Goal: Task Accomplishment & Management: Use online tool/utility

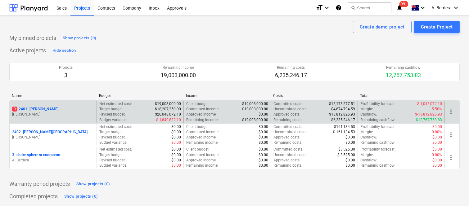
click at [65, 113] on p "[PERSON_NAME]" at bounding box center [53, 114] width 82 height 5
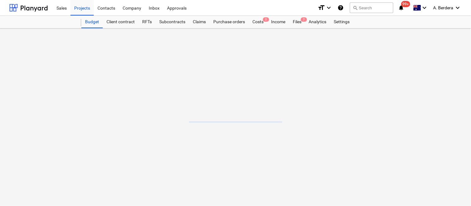
click at [65, 113] on main at bounding box center [235, 118] width 471 height 178
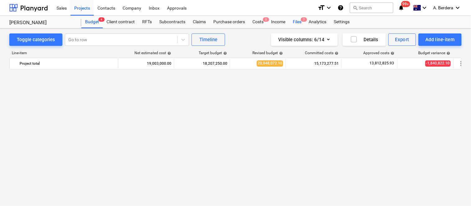
click at [298, 21] on div "Files 7" at bounding box center [297, 22] width 16 height 12
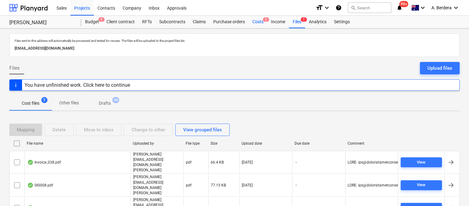
click at [259, 22] on div "Costs 2" at bounding box center [258, 22] width 19 height 12
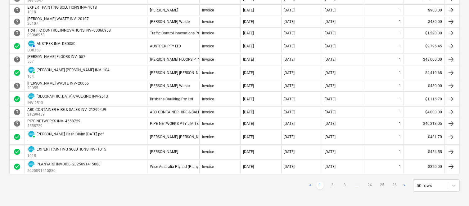
scroll to position [584, 0]
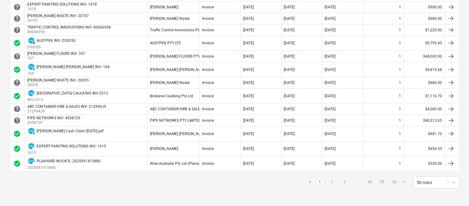
click at [333, 180] on link "2" at bounding box center [332, 182] width 7 height 7
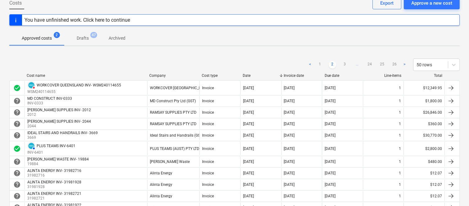
scroll to position [35, 0]
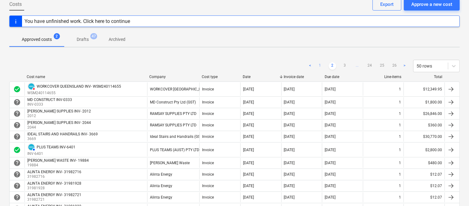
click at [320, 66] on link "1" at bounding box center [319, 65] width 7 height 7
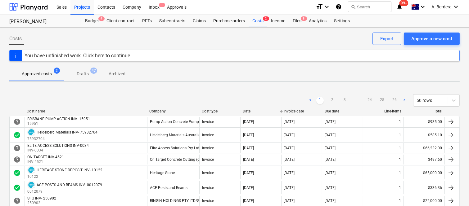
scroll to position [0, 0]
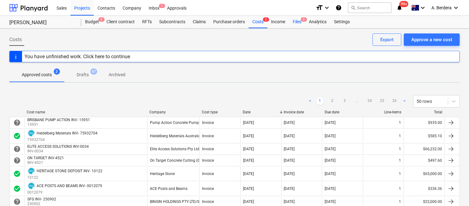
click at [296, 21] on div "Files 8" at bounding box center [297, 22] width 16 height 12
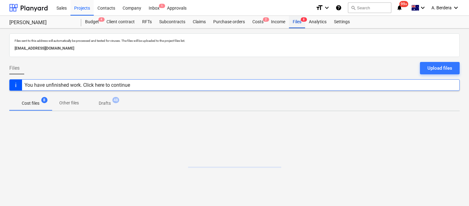
click at [296, 21] on div "Files 8" at bounding box center [297, 22] width 16 height 12
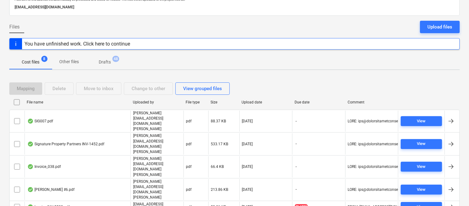
scroll to position [55, 0]
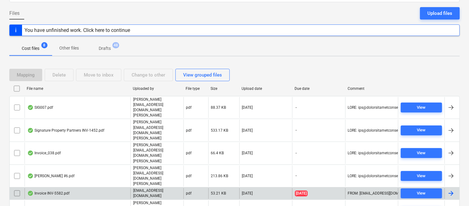
click at [99, 188] on div "Invoice INV-5582.pdf" at bounding box center [78, 193] width 106 height 11
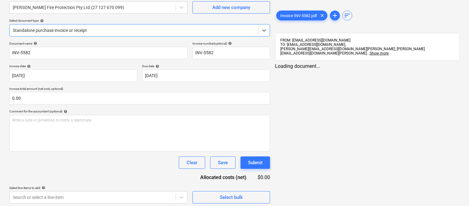
type input "INV-5582"
type input "[DATE]"
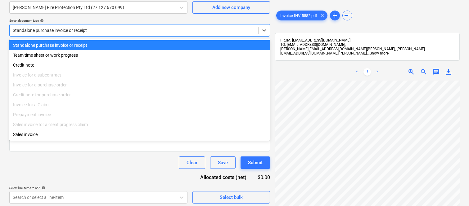
click at [211, 42] on div "Standalone purchase invoice or receipt" at bounding box center [139, 45] width 261 height 10
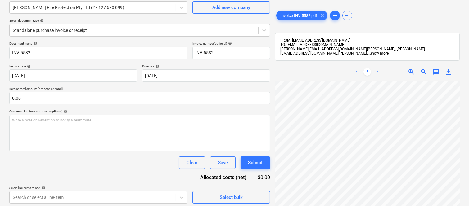
click at [322, 65] on div "< 1 > zoom_in zoom_out chat 0 save_alt" at bounding box center [367, 71] width 185 height 17
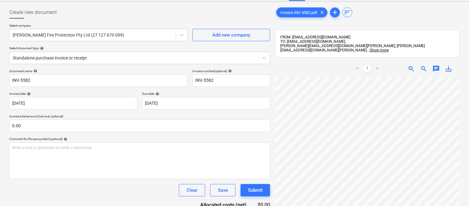
scroll to position [0, 49]
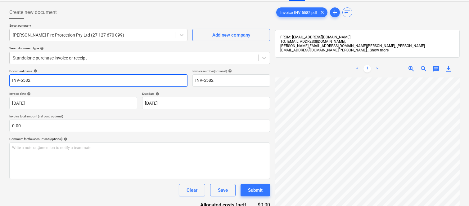
click at [11, 80] on input "INV-5582" at bounding box center [98, 81] width 178 height 12
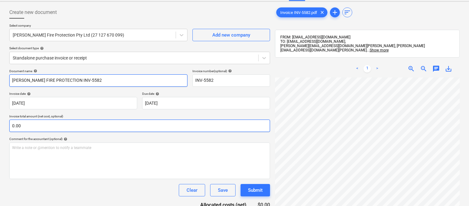
type input "[PERSON_NAME] FIRE PROTECTION INV-5582"
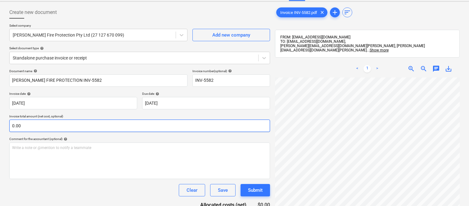
scroll to position [69, 49]
click at [173, 127] on input "text" at bounding box center [139, 126] width 261 height 12
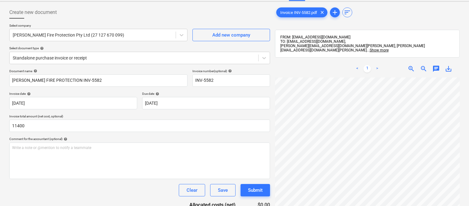
type input "11,400.00"
click at [138, 195] on div "Clear Save Submit" at bounding box center [139, 190] width 261 height 12
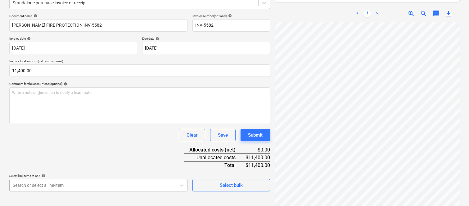
scroll to position [165, 0]
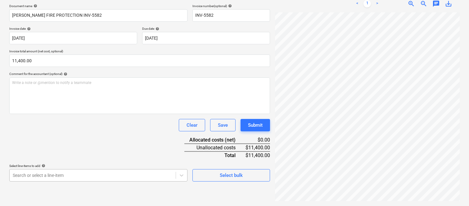
click at [94, 114] on body "Sales Projects Contacts Company Inbox 1 Approvals format_size keyboard_arrow_do…" at bounding box center [234, 10] width 469 height 206
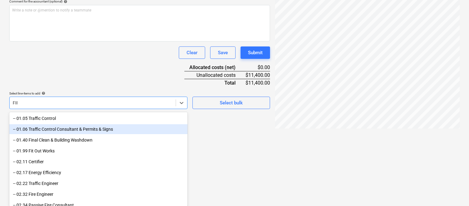
scroll to position [144, 0]
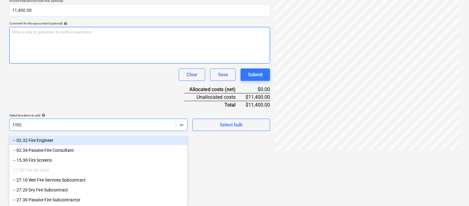
type input "FIRE"
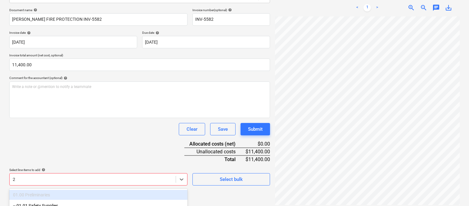
scroll to position [165, 0]
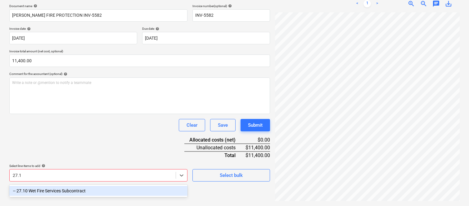
type input "27.10"
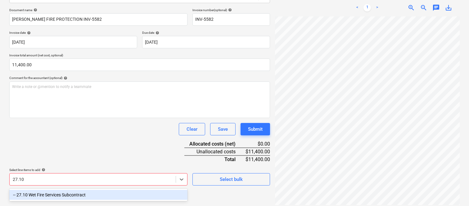
click at [46, 195] on div "-- 27.10 Wet Fire Services Subcontract" at bounding box center [98, 195] width 178 height 10
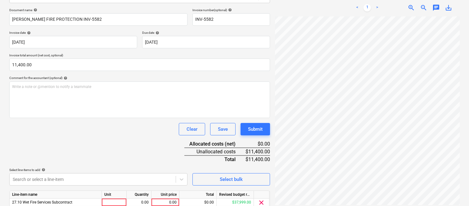
click at [44, 150] on div "Document name help [PERSON_NAME] FIRE PROTECTION INV-5582 Invoice number (optio…" at bounding box center [139, 117] width 261 height 219
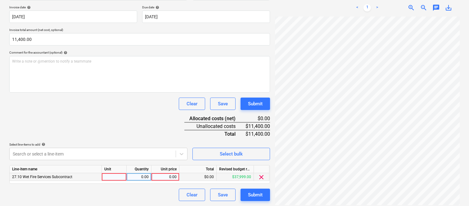
click at [119, 176] on div at bounding box center [114, 178] width 25 height 8
type input "INVOICE"
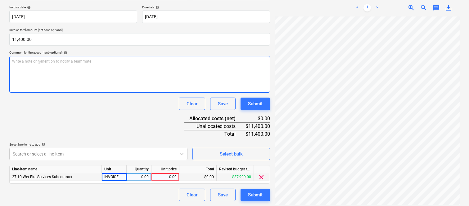
click at [109, 66] on div "Write a note or @mention to notify a teammate [PERSON_NAME]" at bounding box center [139, 74] width 261 height 37
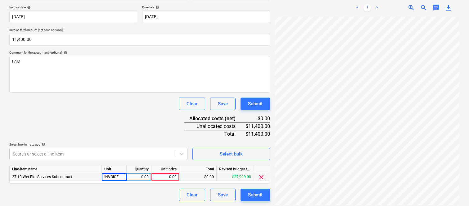
click at [115, 119] on div "Document name help [PERSON_NAME] FIRE PROTECTION INV-5582 Invoice number (optio…" at bounding box center [139, 92] width 261 height 219
click at [140, 178] on div "0.00" at bounding box center [139, 178] width 20 height 8
type input "1"
click at [169, 177] on div "0.00" at bounding box center [165, 178] width 23 height 8
type input "11400"
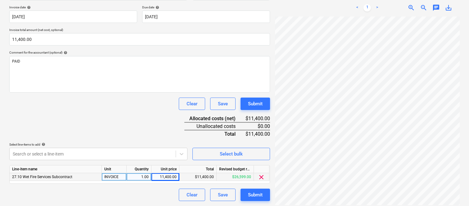
click at [131, 192] on div "Clear Save Submit" at bounding box center [139, 195] width 261 height 12
click at [122, 119] on div "Document name help [PERSON_NAME] FIRE PROTECTION INV-5582 Invoice number (optio…" at bounding box center [139, 92] width 261 height 219
click at [249, 194] on div "Submit" at bounding box center [255, 195] width 15 height 8
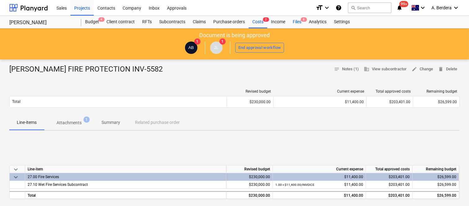
click at [298, 21] on div "Files 8" at bounding box center [297, 22] width 16 height 12
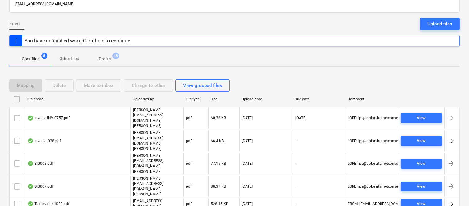
scroll to position [59, 0]
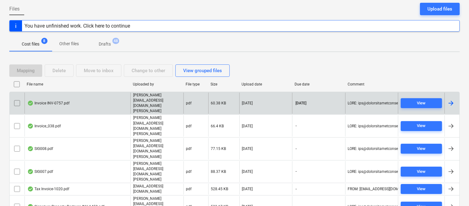
click at [96, 98] on div "Invoice INV-0757.pdf" at bounding box center [78, 103] width 106 height 21
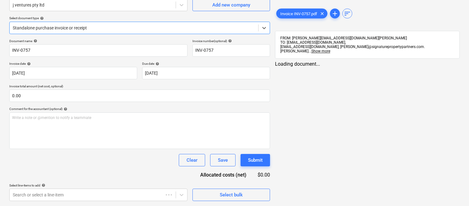
type input "INV-0757"
type input "[DATE]"
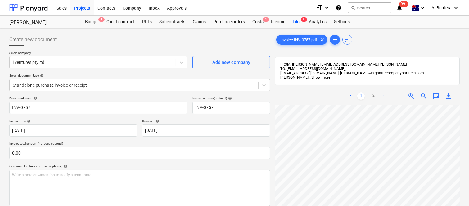
scroll to position [2, 49]
click at [100, 62] on div at bounding box center [93, 62] width 160 height 6
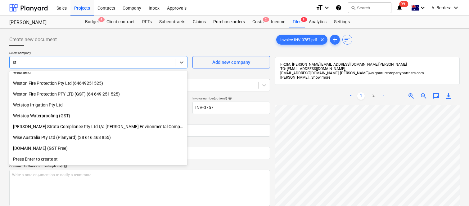
scroll to position [1917, 0]
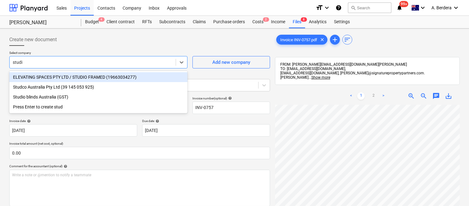
type input "studio"
click at [41, 76] on div "ELEVATING SPACES PTY LTD / STUDIO FRAMED (19663034277)" at bounding box center [98, 77] width 178 height 10
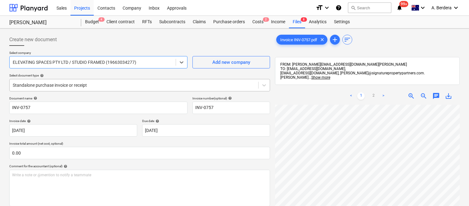
click at [124, 84] on div at bounding box center [134, 85] width 242 height 6
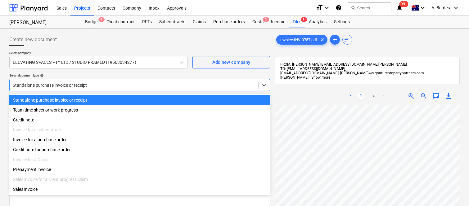
click at [128, 97] on div "Standalone purchase invoice or receipt" at bounding box center [139, 100] width 261 height 10
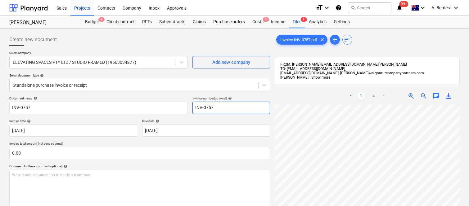
scroll to position [0, 49]
click at [9, 107] on div "Create new document Select company ELEVATING SPACES PTY LTD / STUDIO FRAMED (19…" at bounding box center [140, 163] width 266 height 265
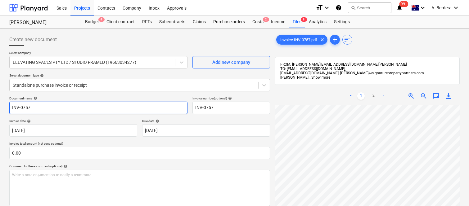
click at [10, 109] on input "INV-0757" at bounding box center [98, 108] width 178 height 12
type input "STUDIO FRAMED INV-0757"
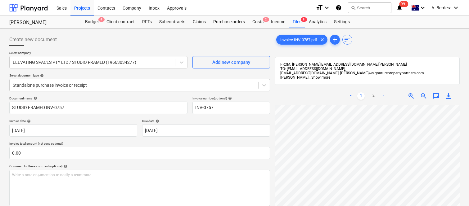
scroll to position [111, 2]
click at [213, 130] on body "Sales Projects Contacts Company Inbox Approvals format_size keyboard_arrow_down…" at bounding box center [234, 103] width 469 height 206
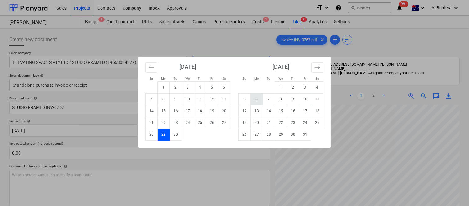
click at [256, 101] on td "6" at bounding box center [257, 99] width 12 height 12
type input "[DATE]"
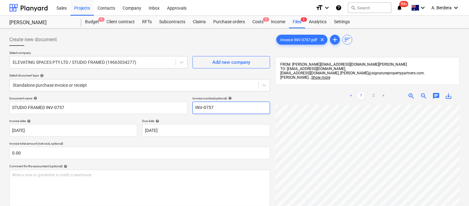
scroll to position [114, 49]
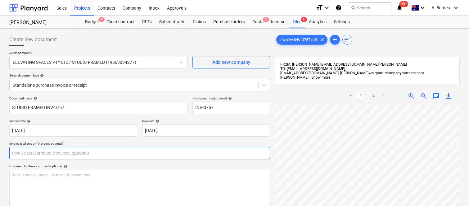
click at [105, 154] on input "text" at bounding box center [139, 153] width 261 height 12
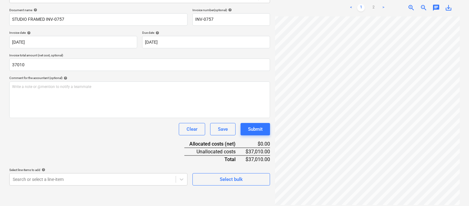
type input "37,010.00"
click at [105, 154] on div "Document name help STUDIO FRAMED INV-0757 Invoice number (optional) help INV-07…" at bounding box center [139, 97] width 261 height 178
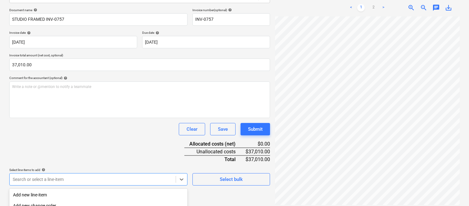
click at [85, 118] on body "Sales Projects Contacts Company Inbox Approvals format_size keyboard_arrow_down…" at bounding box center [234, 15] width 469 height 206
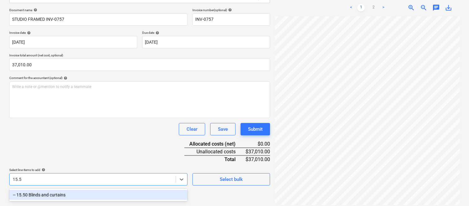
type input "15.50"
click at [95, 192] on div "-- 15.50 Blinds and curtains" at bounding box center [98, 195] width 178 height 10
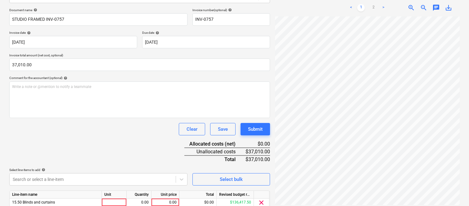
click at [98, 138] on div "Document name help STUDIO FRAMED INV-0757 Invoice number (optional) help INV-07…" at bounding box center [139, 117] width 261 height 219
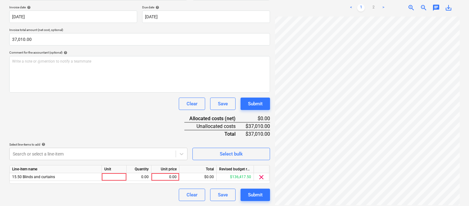
scroll to position [61, 44]
click at [115, 175] on div at bounding box center [114, 178] width 25 height 8
type input "INVOICE"
click at [138, 179] on div "0.00" at bounding box center [139, 178] width 20 height 8
type input "1"
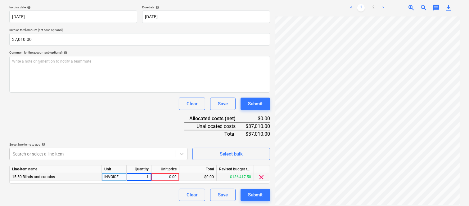
click at [162, 178] on div "0.00" at bounding box center [165, 178] width 23 height 8
type input "37010"
click at [147, 194] on div "Clear Save Submit" at bounding box center [139, 195] width 261 height 12
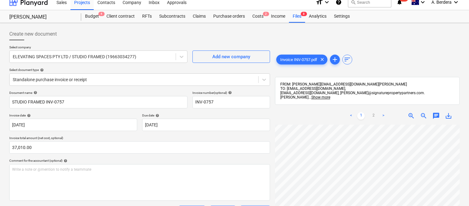
scroll to position [0, 0]
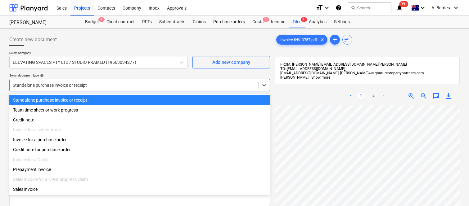
click at [113, 85] on div at bounding box center [134, 85] width 242 height 6
click at [121, 97] on div "Standalone purchase invoice or receipt" at bounding box center [139, 100] width 261 height 10
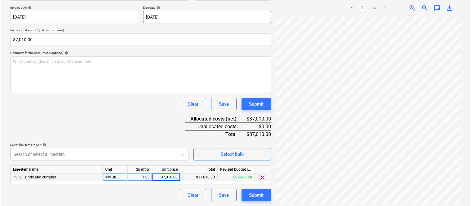
scroll to position [114, 0]
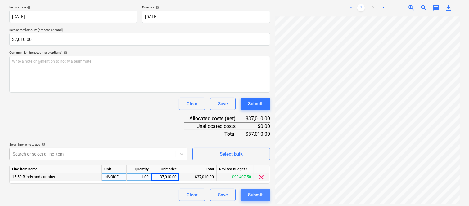
click at [251, 195] on div "Submit" at bounding box center [255, 195] width 15 height 8
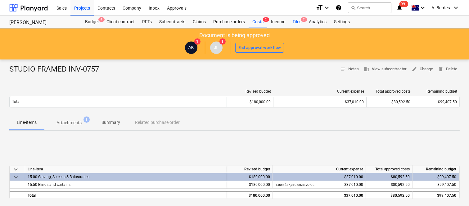
click at [298, 21] on div "Files 7" at bounding box center [297, 22] width 16 height 12
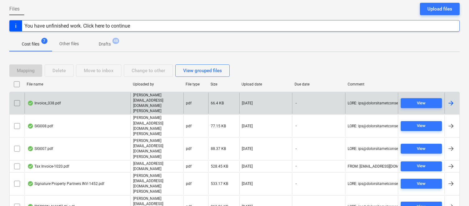
scroll to position [48, 0]
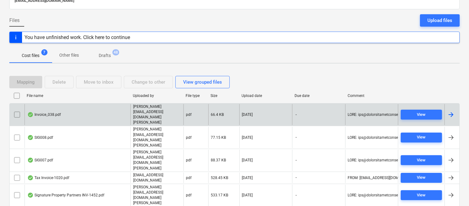
click at [104, 112] on div "Invoice_038.pdf" at bounding box center [78, 114] width 106 height 21
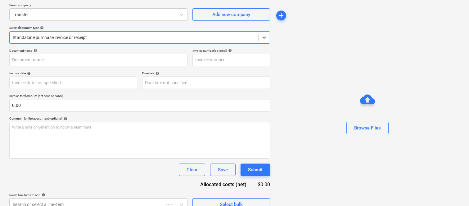
type input "038"
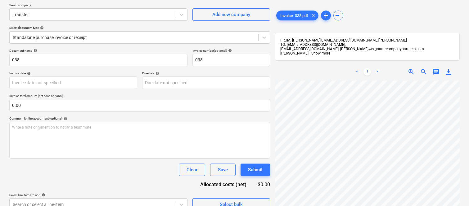
scroll to position [0, 49]
click at [121, 15] on div at bounding box center [93, 14] width 160 height 6
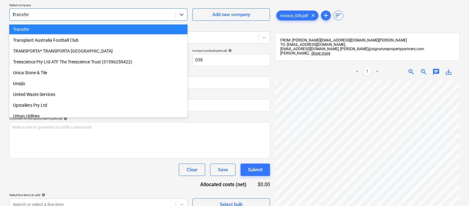
scroll to position [1960, 0]
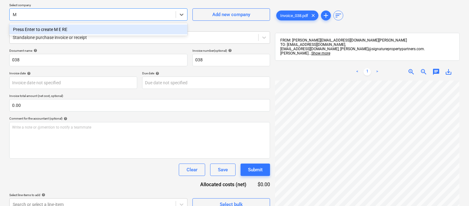
type input "M"
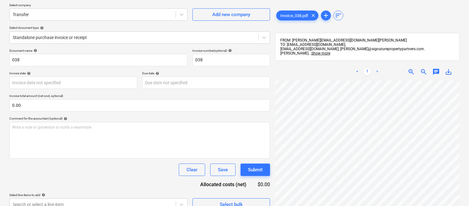
scroll to position [1, 49]
click at [408, 68] on span "zoom_in" at bounding box center [411, 71] width 7 height 7
click at [410, 68] on span "zoom_in" at bounding box center [411, 71] width 7 height 7
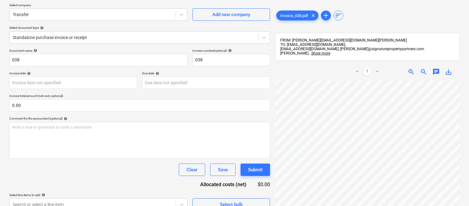
scroll to position [36, 188]
click at [231, 9] on button "Add new company" at bounding box center [231, 14] width 78 height 12
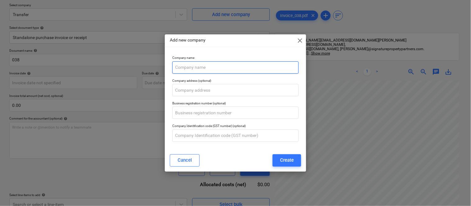
click at [199, 67] on input "text" at bounding box center [235, 67] width 126 height 12
paste input "[PERSON_NAME], [PERSON_NAME]"
click at [264, 69] on input "[PERSON_NAME], [PERSON_NAME]/" at bounding box center [235, 67] width 126 height 12
paste input "M&E Rendering Services"
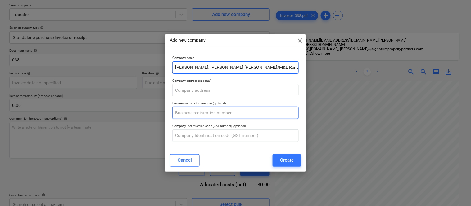
type input "[PERSON_NAME], [PERSON_NAME] [PERSON_NAME]/M&E Rendering Services"
click at [206, 114] on input "text" at bounding box center [235, 113] width 126 height 12
click at [242, 116] on input "text" at bounding box center [235, 113] width 126 height 12
paste input "55 881 972 563"
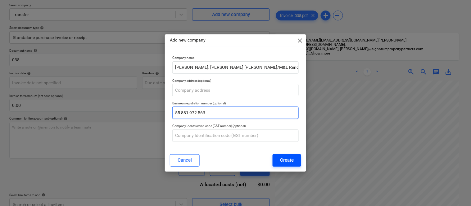
type input "55 881 972 563"
click at [293, 160] on div "Create" at bounding box center [287, 160] width 14 height 8
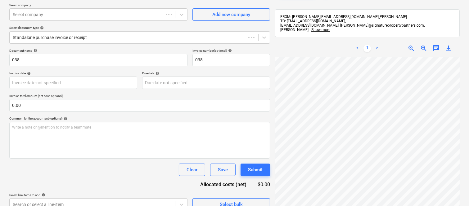
scroll to position [36, 187]
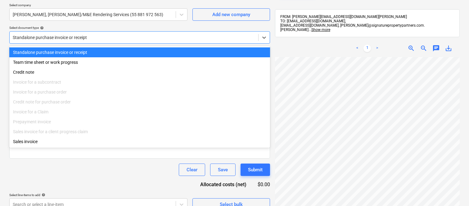
click at [138, 36] on div at bounding box center [134, 37] width 242 height 6
click at [143, 54] on div "Standalone purchase invoice or receipt" at bounding box center [139, 52] width 261 height 10
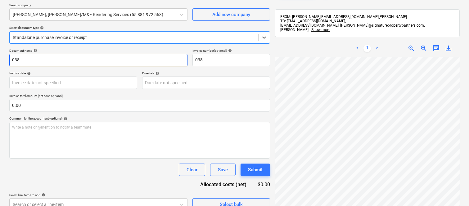
click at [10, 59] on input "038" at bounding box center [98, 60] width 178 height 12
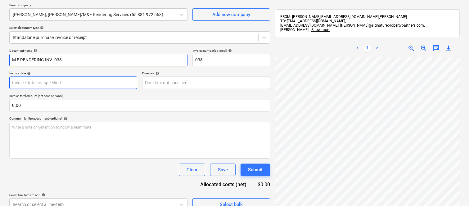
type input "M E RENDERING INV- 038"
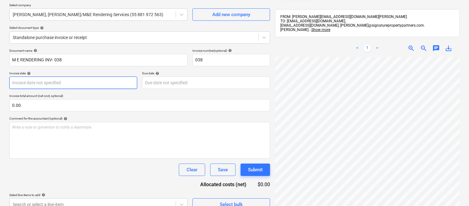
click at [41, 83] on body "Sales Projects Contacts Company Inbox Approvals format_size keyboard_arrow_down…" at bounding box center [234, 55] width 469 height 206
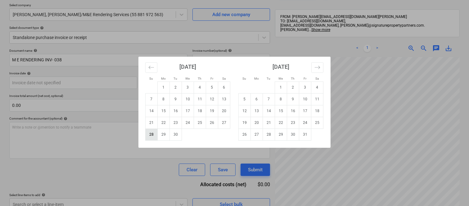
click at [152, 134] on td "28" at bounding box center [152, 135] width 12 height 12
type input "[DATE]"
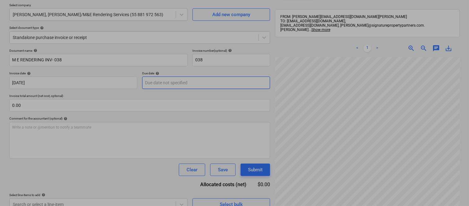
click at [176, 78] on body "Sales Projects Contacts Company Inbox Approvals format_size keyboard_arrow_down…" at bounding box center [234, 55] width 469 height 206
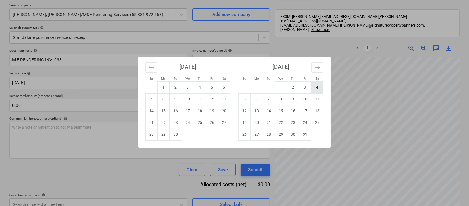
click at [315, 86] on td "4" at bounding box center [317, 88] width 12 height 12
type input "[DATE]"
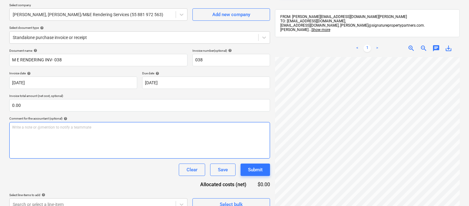
scroll to position [199, 187]
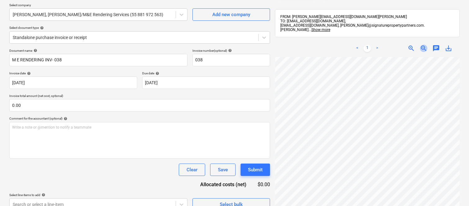
click at [423, 45] on span "zoom_out" at bounding box center [423, 48] width 7 height 7
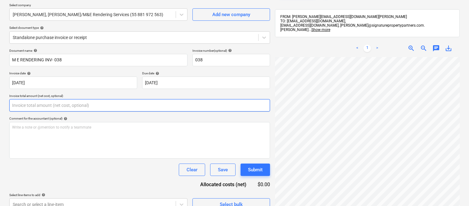
click at [72, 103] on input "text" at bounding box center [139, 105] width 261 height 12
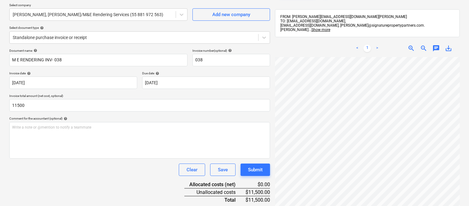
type input "11,500.00"
click at [102, 182] on div "Document name help M E RENDERING INV- 038 Invoice number (optional) help 038 In…" at bounding box center [139, 138] width 261 height 178
click at [356, 159] on html "Sales Projects Contacts Company Inbox Approvals format_size keyboard_arrow_down…" at bounding box center [234, 55] width 469 height 206
click at [364, 47] on div "< 1 > zoom_in zoom_out chat 0 save_alt" at bounding box center [367, 143] width 185 height 206
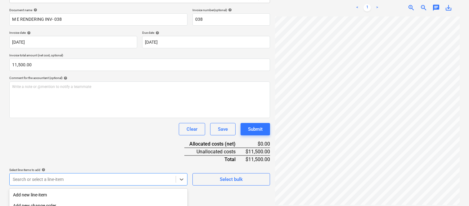
scroll to position [165, 0]
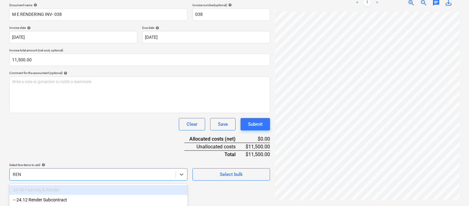
scroll to position [93, 0]
type input "RENDER"
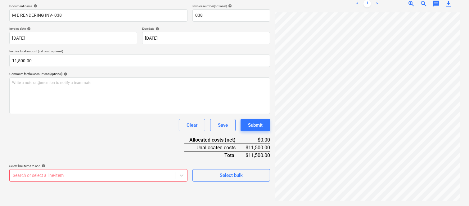
scroll to position [88, 0]
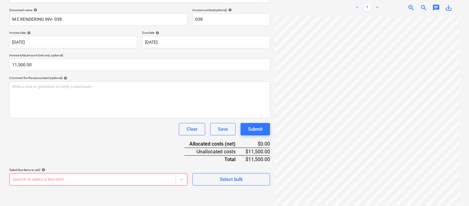
click at [442, 118] on html "Sales Projects Contacts Company Inbox Approvals format_size keyboard_arrow_down…" at bounding box center [234, 15] width 469 height 206
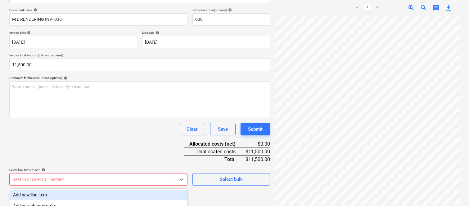
scroll to position [165, 0]
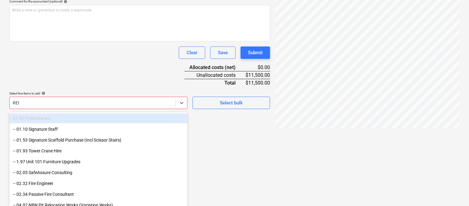
scroll to position [93, 0]
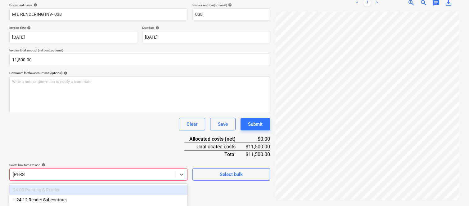
type input "RENDER"
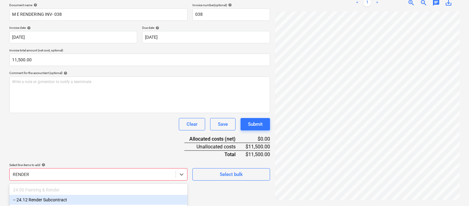
click at [69, 199] on div "-- 24.12 Render Subcontract" at bounding box center [98, 200] width 178 height 10
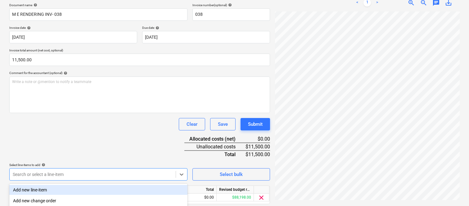
click at [84, 129] on div "Clear Save Submit" at bounding box center [139, 124] width 261 height 12
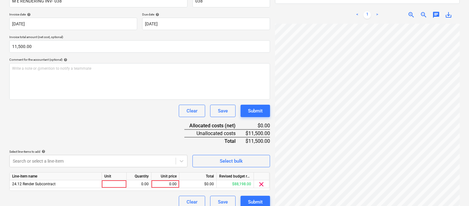
scroll to position [114, 0]
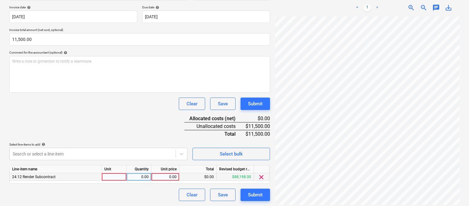
click at [111, 174] on div at bounding box center [114, 178] width 25 height 8
type input "INVOICE"
click at [144, 178] on div "0.00" at bounding box center [139, 178] width 20 height 8
type input "1"
click at [173, 175] on div "0.00" at bounding box center [165, 178] width 23 height 8
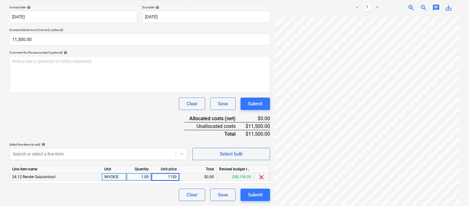
type input "11500"
click at [151, 196] on div "Clear Save Submit" at bounding box center [139, 195] width 261 height 12
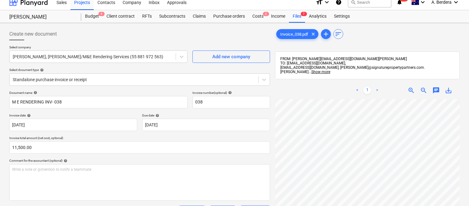
scroll to position [0, 0]
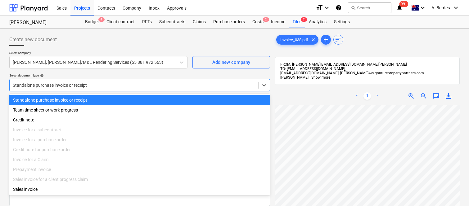
click at [144, 83] on div at bounding box center [134, 85] width 242 height 6
click at [156, 100] on div "Standalone purchase invoice or receipt" at bounding box center [139, 100] width 261 height 10
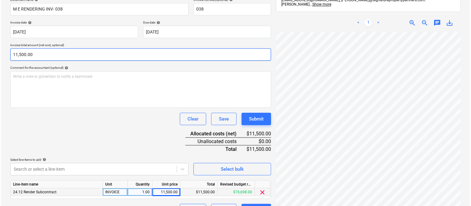
scroll to position [114, 0]
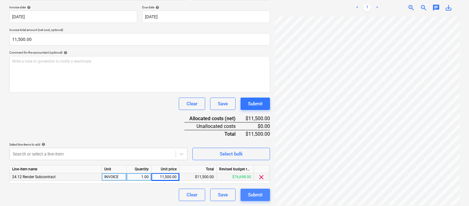
click at [260, 198] on div "Submit" at bounding box center [255, 195] width 15 height 8
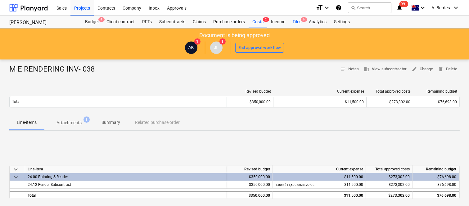
click at [295, 24] on div "Files 6" at bounding box center [297, 22] width 16 height 12
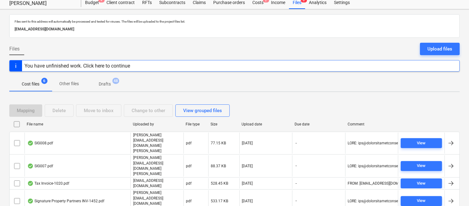
scroll to position [36, 0]
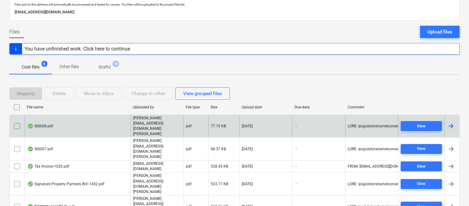
click at [126, 116] on div "SIG008.pdf" at bounding box center [78, 126] width 106 height 21
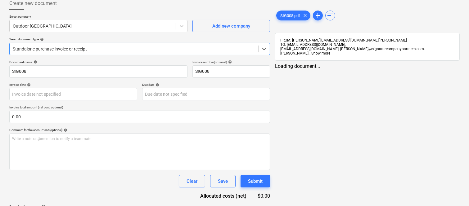
type input "SIG008"
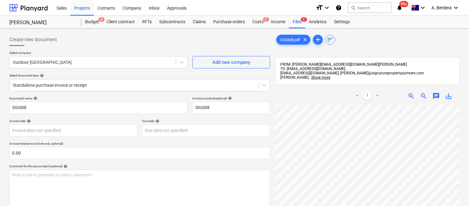
scroll to position [8, 0]
click at [424, 93] on span "zoom_out" at bounding box center [423, 96] width 7 height 7
click at [423, 93] on span "zoom_out" at bounding box center [423, 96] width 7 height 7
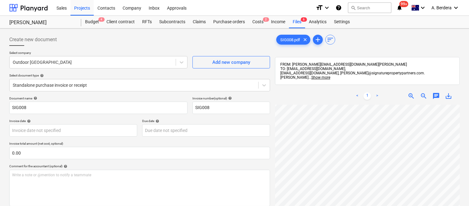
scroll to position [8, 0]
click at [411, 93] on span "zoom_in" at bounding box center [411, 96] width 7 height 7
click at [147, 80] on div "Standalone purchase invoice or receipt" at bounding box center [139, 85] width 261 height 12
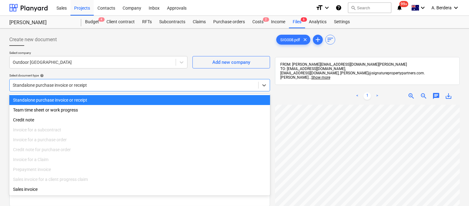
click at [157, 97] on div "Standalone purchase invoice or receipt" at bounding box center [139, 100] width 261 height 10
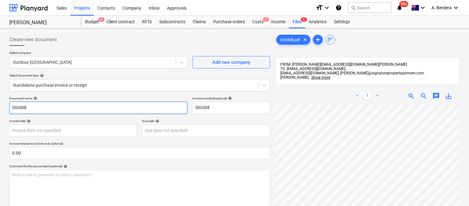
click at [11, 107] on input "SIG008" at bounding box center [98, 108] width 178 height 12
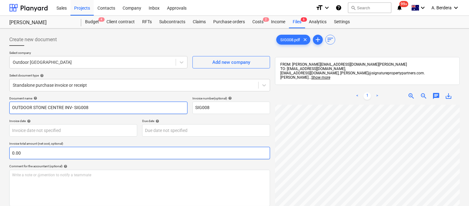
type input "OUTDOOR STONE CENTRE INV- SIG008"
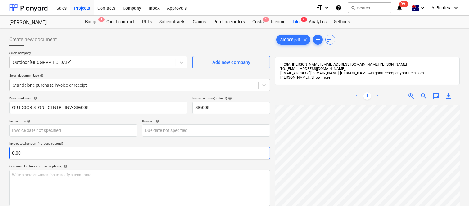
scroll to position [1, 1]
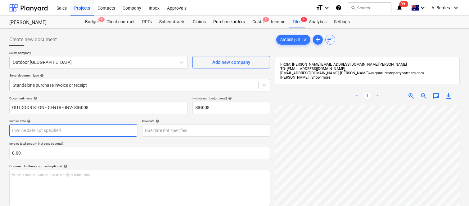
click at [56, 132] on body "Sales Projects Contacts Company Inbox Approvals format_size keyboard_arrow_down…" at bounding box center [234, 103] width 469 height 206
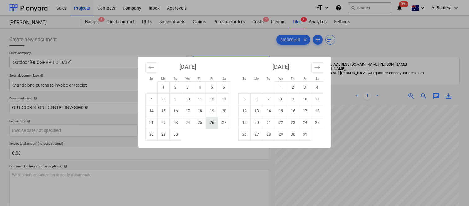
click at [208, 126] on td "26" at bounding box center [212, 123] width 12 height 12
type input "[DATE]"
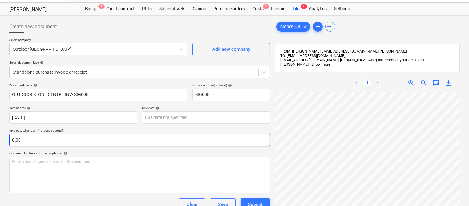
scroll to position [0, 0]
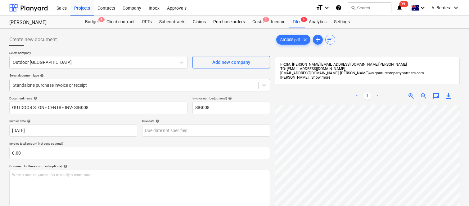
click at [412, 93] on span "zoom_in" at bounding box center [411, 96] width 7 height 7
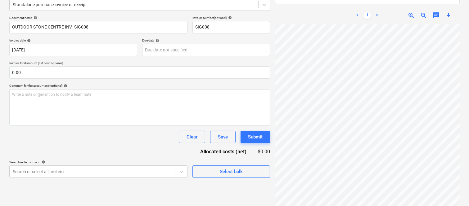
scroll to position [198, 0]
click at [377, 126] on html "Sales Projects Contacts Company Inbox Approvals format_size keyboard_arrow_down…" at bounding box center [234, 22] width 469 height 206
click at [188, 49] on body "Sales Projects Contacts Company Inbox Approvals format_size keyboard_arrow_down…" at bounding box center [234, 22] width 469 height 206
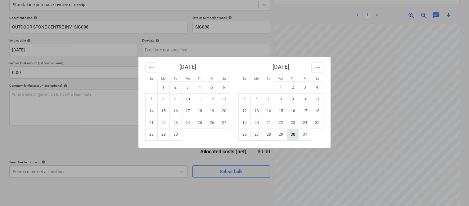
click at [293, 134] on td "30" at bounding box center [293, 135] width 12 height 12
type input "[DATE]"
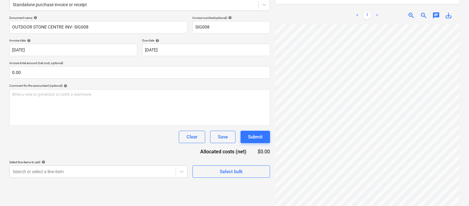
scroll to position [146, 95]
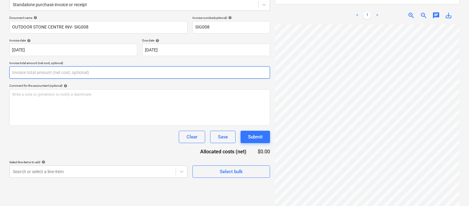
click at [79, 70] on input "text" at bounding box center [139, 72] width 261 height 12
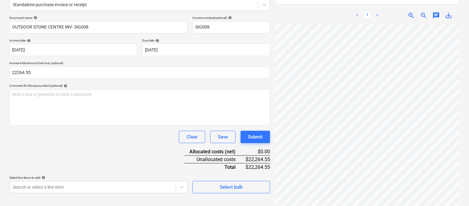
type input "22,264.55"
click at [51, 147] on div "Document name help OUTDOOR STONE CENTRE INV- SIG008 Invoice number (optional) h…" at bounding box center [139, 105] width 261 height 178
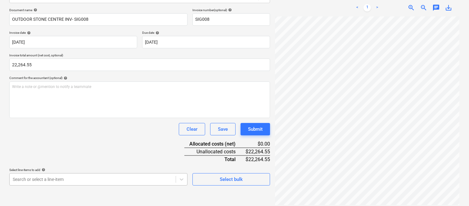
click at [90, 118] on body "Sales Projects Contacts Company Inbox Approvals format_size keyboard_arrow_down…" at bounding box center [234, 15] width 469 height 206
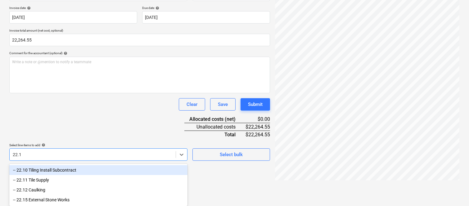
type input "22.15"
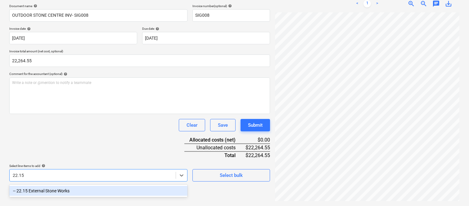
scroll to position [88, 0]
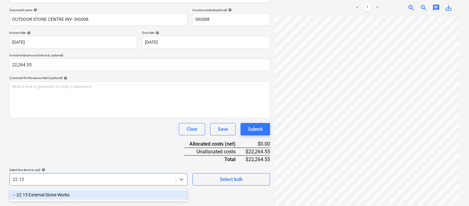
drag, startPoint x: 101, startPoint y: 190, endPoint x: 94, endPoint y: 148, distance: 42.8
click at [101, 190] on div "-- 22.15 External Stone Works" at bounding box center [98, 195] width 178 height 10
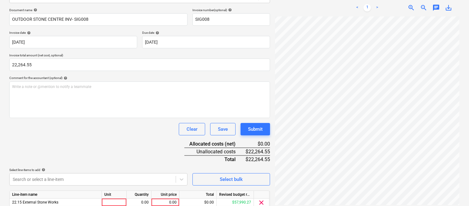
click at [90, 125] on div "Clear Save Submit" at bounding box center [139, 129] width 261 height 12
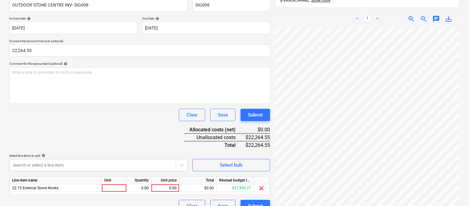
scroll to position [114, 0]
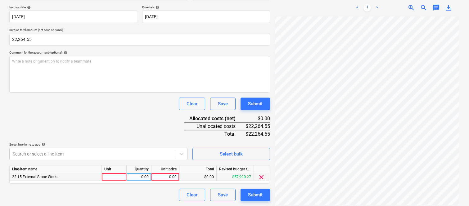
click at [110, 180] on div at bounding box center [114, 178] width 25 height 8
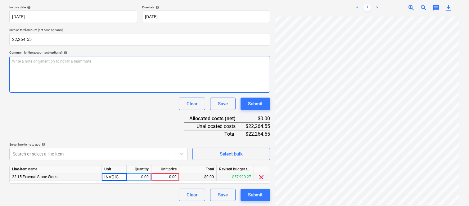
type input "INVOICE"
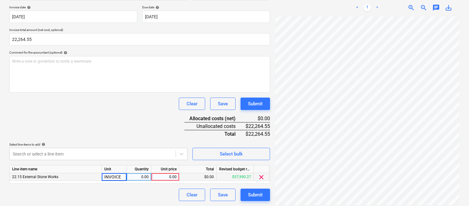
click at [147, 179] on div "0.00" at bounding box center [139, 178] width 20 height 8
type input "1"
click at [168, 179] on div "0.00" at bounding box center [165, 178] width 23 height 8
type input "22264.55"
click at [143, 193] on div "Clear Save Submit" at bounding box center [139, 195] width 261 height 12
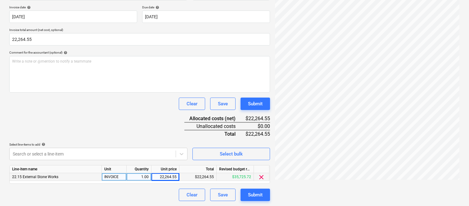
scroll to position [0, 0]
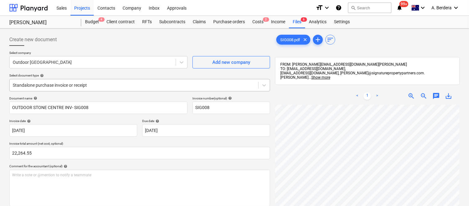
click at [123, 83] on div at bounding box center [134, 85] width 242 height 6
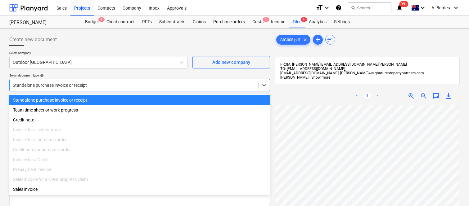
click at [131, 97] on div "Standalone purchase invoice or receipt" at bounding box center [139, 100] width 261 height 10
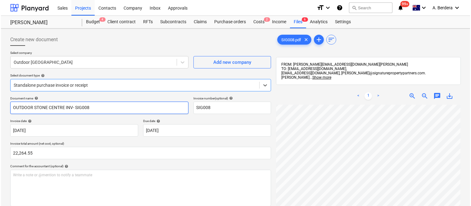
scroll to position [114, 0]
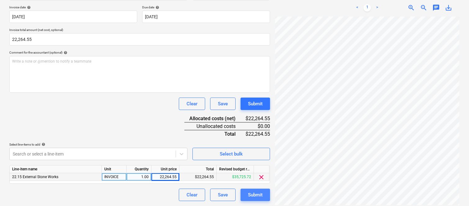
click at [255, 198] on div "Submit" at bounding box center [255, 195] width 15 height 8
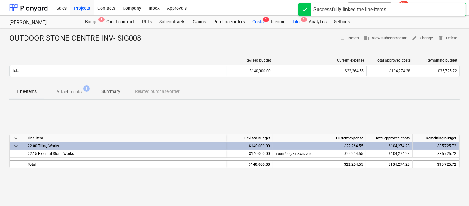
click at [294, 22] on div "Files 5" at bounding box center [297, 22] width 16 height 12
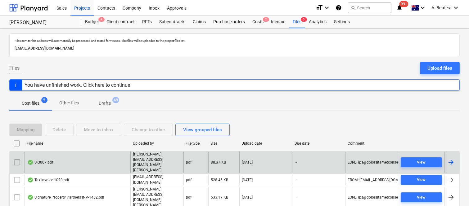
click at [123, 153] on div "SIG007.pdf" at bounding box center [78, 162] width 106 height 21
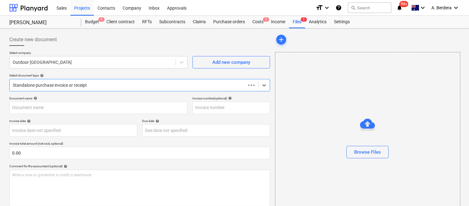
click at [120, 84] on div at bounding box center [128, 85] width 230 height 6
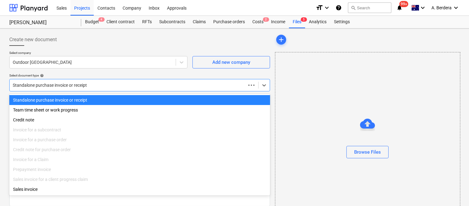
type input "SIG007"
click at [131, 98] on div "Standalone purchase invoice or receipt" at bounding box center [139, 100] width 261 height 10
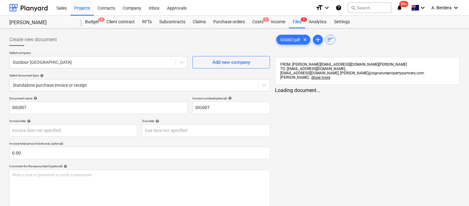
click at [8, 107] on div "Create new document Select company Outdoor Stone Centre Add new company Select …" at bounding box center [140, 146] width 266 height 230
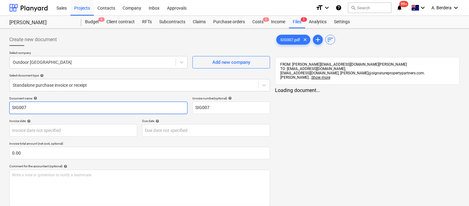
click at [10, 106] on input "SIG007" at bounding box center [98, 108] width 178 height 12
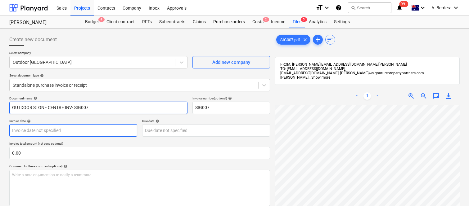
type input "OUTDOOR STONE CENTRE INV- SIG007"
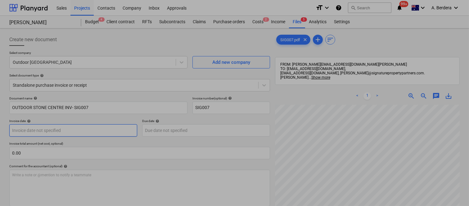
click at [73, 129] on body "Sales Projects Contacts Company Inbox Approvals format_size keyboard_arrow_down…" at bounding box center [234, 103] width 469 height 206
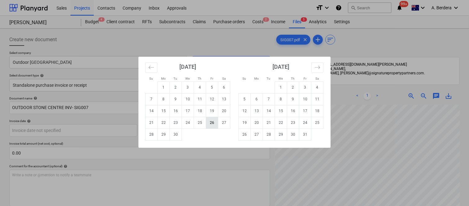
click at [212, 124] on td "26" at bounding box center [212, 123] width 12 height 12
type input "[DATE]"
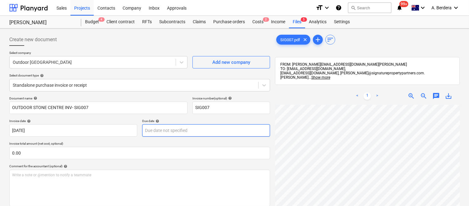
click at [210, 128] on body "Sales Projects Contacts Company Inbox Approvals format_size keyboard_arrow_down…" at bounding box center [234, 103] width 469 height 206
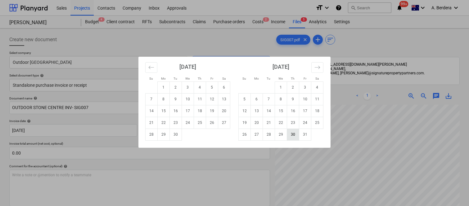
click at [290, 137] on td "30" at bounding box center [293, 135] width 12 height 12
type input "[DATE]"
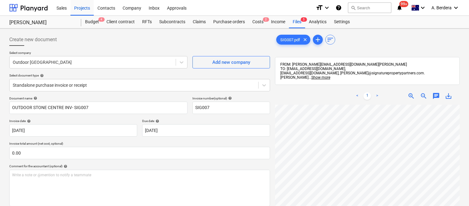
scroll to position [88, 0]
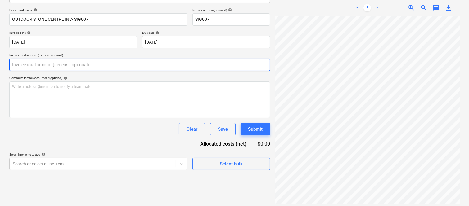
click at [95, 64] on input "text" at bounding box center [139, 65] width 261 height 12
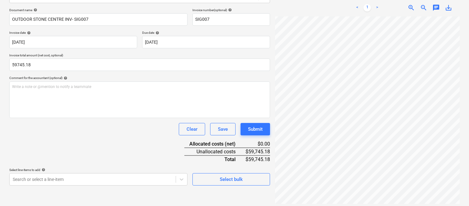
type input "59,745.18"
click at [79, 127] on div "Clear Save Submit" at bounding box center [139, 129] width 261 height 12
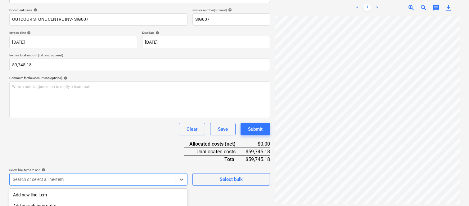
click at [76, 118] on body "Sales Projects Contacts Company Inbox Approvals format_size keyboard_arrow_down…" at bounding box center [234, 15] width 469 height 206
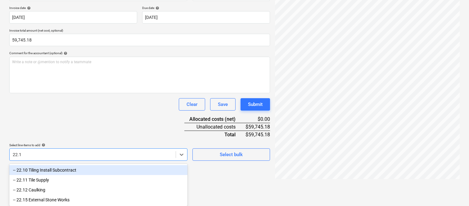
type input "22.15"
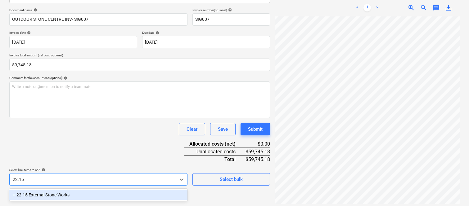
drag, startPoint x: 65, startPoint y: 194, endPoint x: 74, endPoint y: 144, distance: 50.5
click at [65, 193] on div "-- 22.15 External Stone Works" at bounding box center [98, 195] width 178 height 10
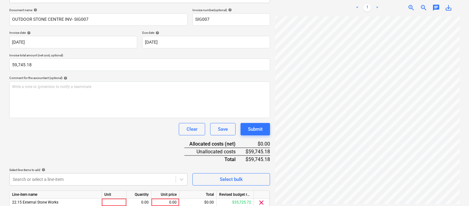
click at [75, 139] on div "Document name help OUTDOOR STONE CENTRE INV- SIG007 Invoice number (optional) h…" at bounding box center [139, 117] width 261 height 219
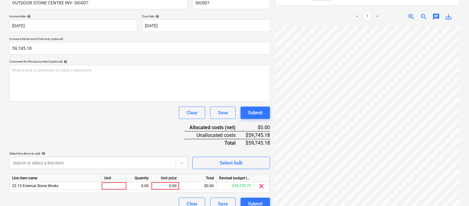
scroll to position [114, 0]
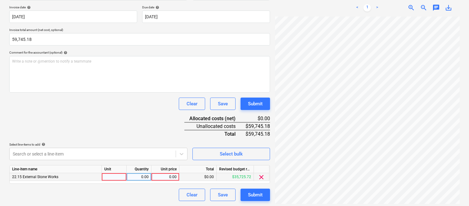
click at [118, 178] on div at bounding box center [114, 178] width 25 height 8
type input "INVOICE"
click at [147, 178] on div "0.00" at bounding box center [139, 178] width 20 height 8
type input "1"
click at [164, 177] on div "0.00" at bounding box center [165, 178] width 23 height 8
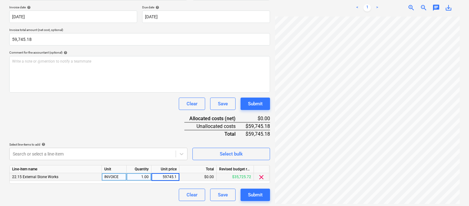
type input "59745.18"
click at [156, 192] on div "Clear Save Submit" at bounding box center [139, 195] width 261 height 12
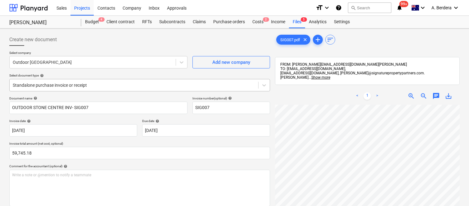
click at [123, 81] on div "Standalone purchase invoice or receipt" at bounding box center [134, 85] width 249 height 9
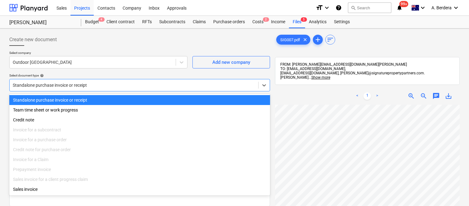
click at [130, 97] on div "Standalone purchase invoice or receipt" at bounding box center [139, 100] width 261 height 10
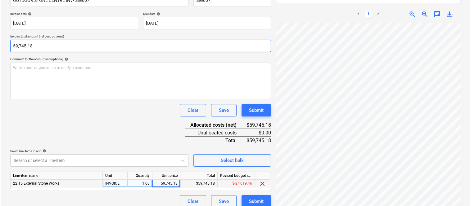
scroll to position [114, 0]
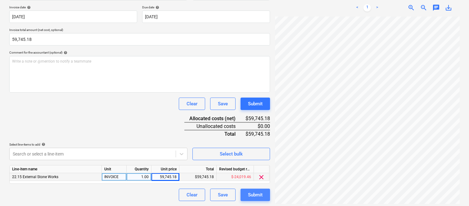
click at [256, 199] on div "Submit" at bounding box center [255, 195] width 15 height 8
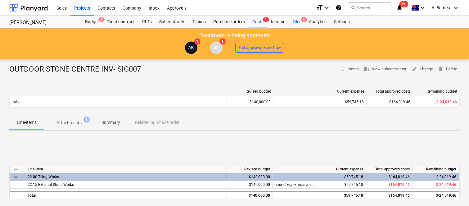
click at [296, 25] on div "Files 4" at bounding box center [297, 22] width 16 height 12
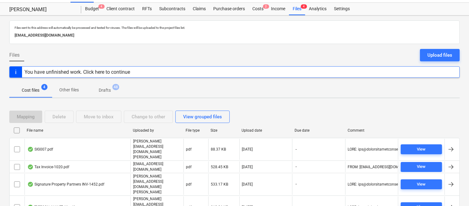
scroll to position [25, 0]
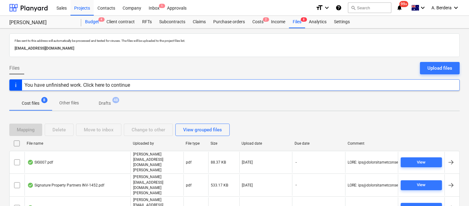
click at [87, 23] on div "Budget 4" at bounding box center [91, 22] width 21 height 12
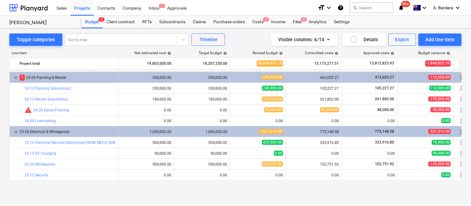
scroll to position [1616, 0]
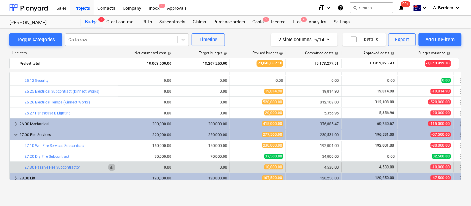
click at [110, 169] on span "bar_chart" at bounding box center [111, 167] width 5 height 5
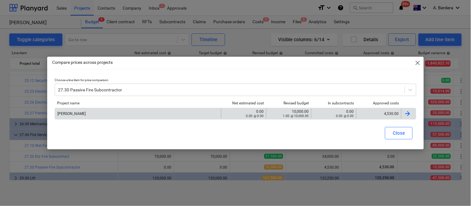
click at [377, 110] on div "4,530.00" at bounding box center [378, 114] width 45 height 10
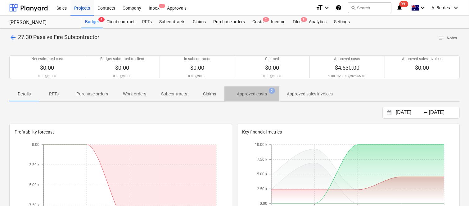
click at [248, 96] on p "Approved costs" at bounding box center [252, 94] width 30 height 7
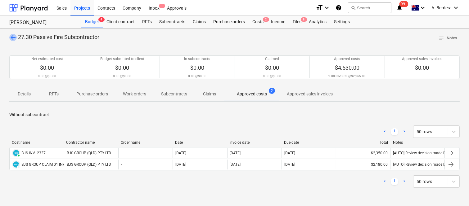
click at [13, 36] on span "arrow_back" at bounding box center [12, 37] width 7 height 7
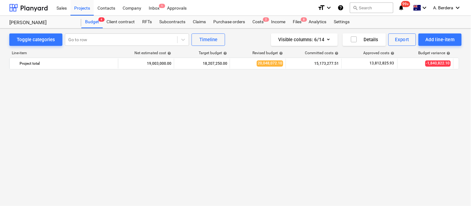
scroll to position [1616, 0]
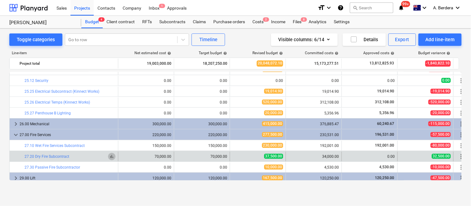
click at [113, 156] on span "bar_chart" at bounding box center [111, 156] width 5 height 5
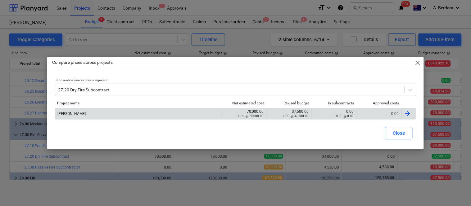
click at [371, 113] on div "0.00" at bounding box center [379, 114] width 40 height 4
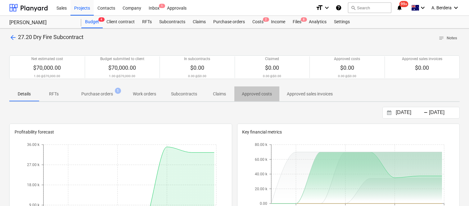
click at [259, 95] on p "Approved costs" at bounding box center [257, 94] width 30 height 7
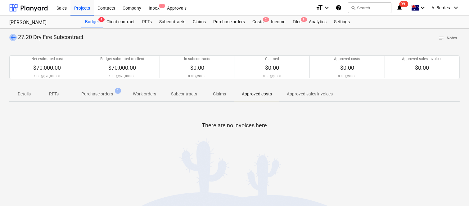
click at [15, 38] on span "arrow_back" at bounding box center [12, 37] width 7 height 7
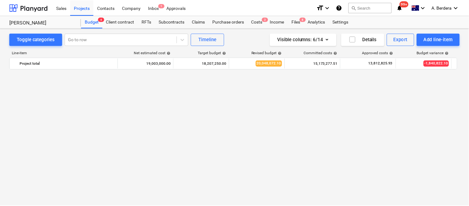
scroll to position [1616, 0]
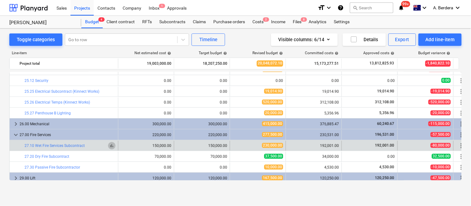
click at [112, 144] on span "bar_chart" at bounding box center [111, 145] width 5 height 5
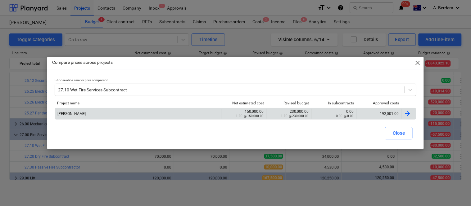
click at [376, 112] on div "192,001.00" at bounding box center [379, 114] width 40 height 4
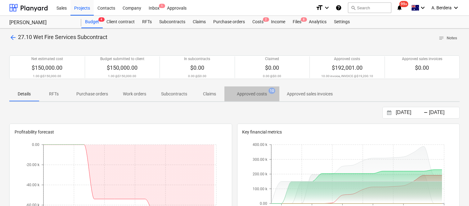
click at [264, 91] on p "Approved costs" at bounding box center [252, 94] width 30 height 7
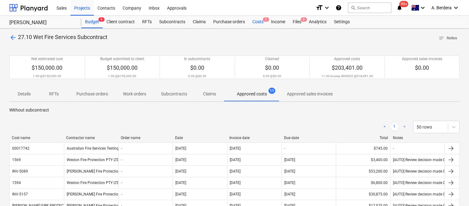
click at [260, 24] on div "Costs 2" at bounding box center [258, 22] width 19 height 12
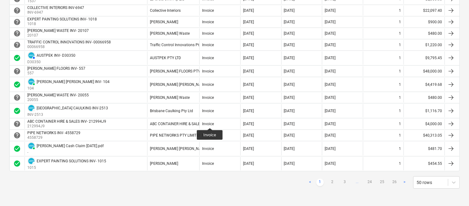
scroll to position [579, 0]
click at [331, 182] on link "2" at bounding box center [332, 182] width 7 height 7
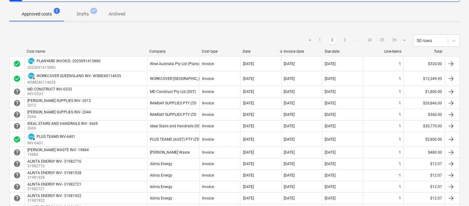
scroll to position [60, 0]
click at [344, 40] on link "3" at bounding box center [344, 41] width 7 height 7
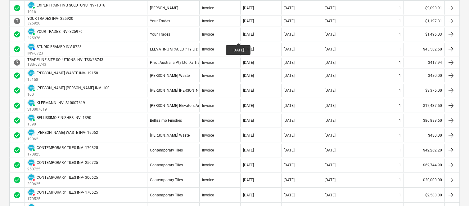
scroll to position [571, 0]
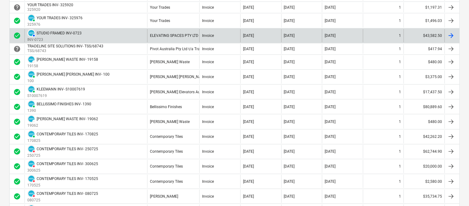
click at [116, 32] on div "AUTHORISED STUDIO FRAMED INV-0723 INV-0723" at bounding box center [86, 35] width 123 height 13
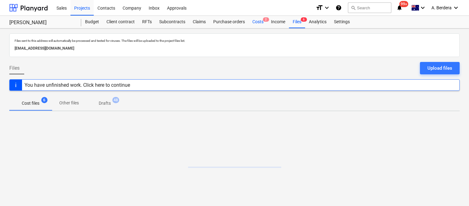
click at [259, 21] on div "Costs 2" at bounding box center [258, 22] width 19 height 12
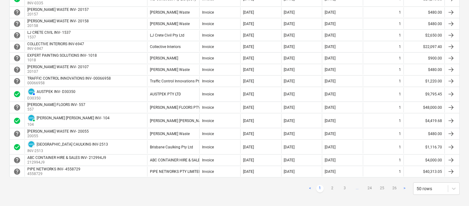
scroll to position [573, 0]
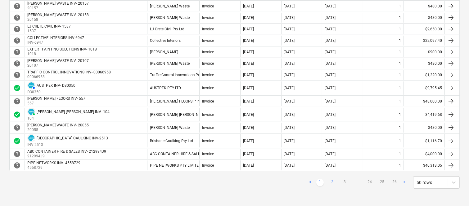
click at [332, 181] on link "2" at bounding box center [332, 182] width 7 height 7
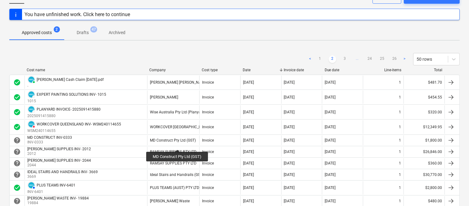
scroll to position [29, 0]
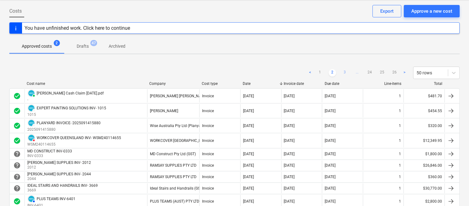
click at [346, 71] on link "3" at bounding box center [344, 72] width 7 height 7
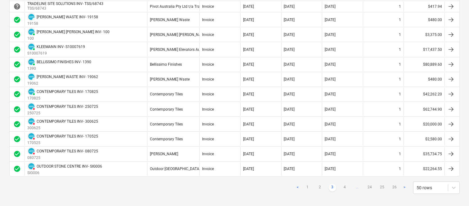
scroll to position [649, 0]
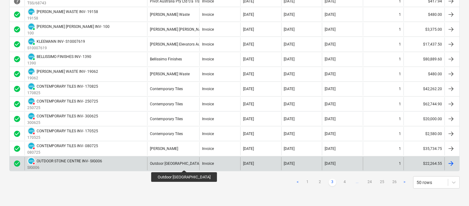
click at [177, 165] on div "Outdoor [GEOGRAPHIC_DATA]" at bounding box center [175, 164] width 50 height 4
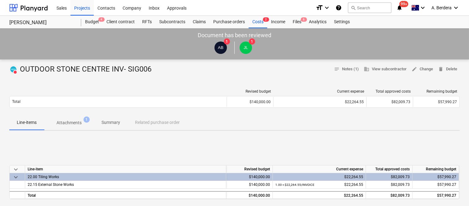
click at [106, 121] on p "Summary" at bounding box center [111, 123] width 19 height 7
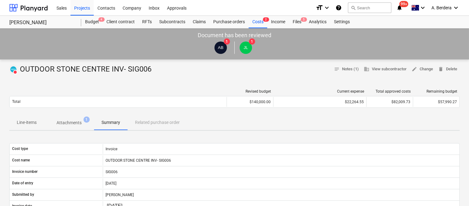
click at [24, 122] on p "Line-items" at bounding box center [27, 123] width 20 height 7
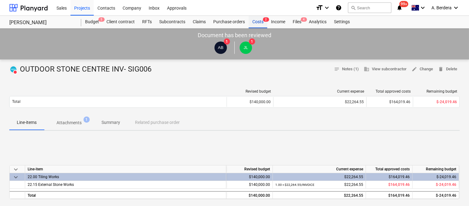
click at [259, 20] on div "Costs 2" at bounding box center [258, 22] width 19 height 12
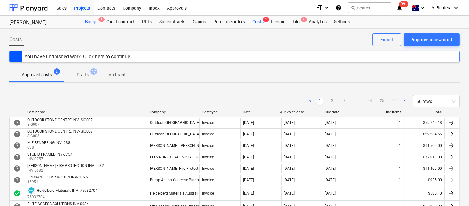
click at [96, 20] on div "Budget 5" at bounding box center [91, 22] width 21 height 12
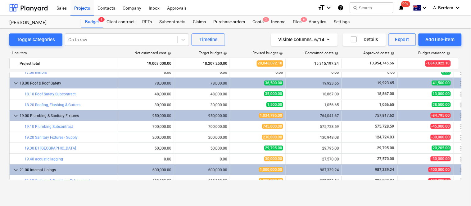
scroll to position [1426, 0]
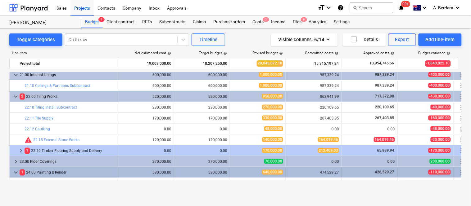
click at [109, 174] on div "1 24.00 Painting & Render" at bounding box center [68, 173] width 96 height 10
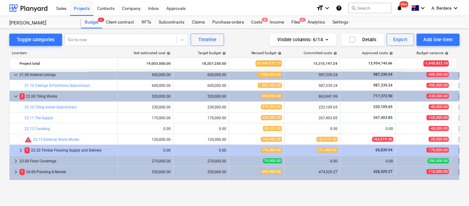
scroll to position [1521, 0]
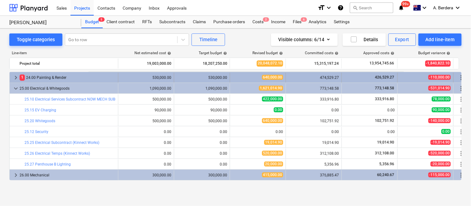
click at [109, 77] on div "1 24.00 Painting & Render" at bounding box center [68, 78] width 96 height 10
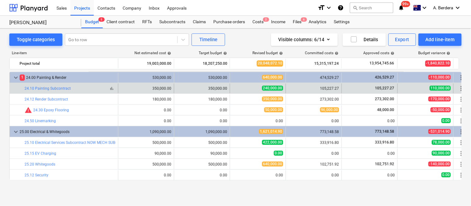
click at [113, 90] on span "bar_chart" at bounding box center [111, 88] width 5 height 5
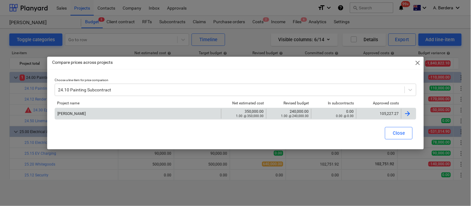
click at [377, 115] on div "105,227.27" at bounding box center [379, 114] width 40 height 4
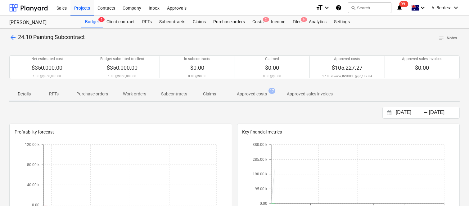
click at [251, 91] on p "Approved costs" at bounding box center [252, 94] width 30 height 7
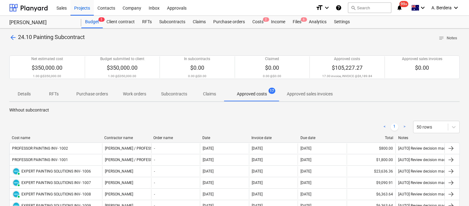
drag, startPoint x: 66, startPoint y: 138, endPoint x: 101, endPoint y: 135, distance: 34.7
click at [260, 20] on div "Costs 2" at bounding box center [258, 22] width 19 height 12
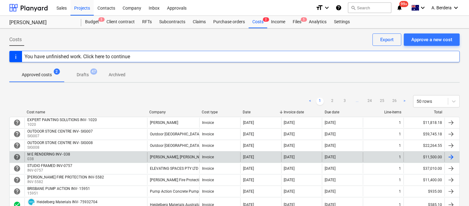
click at [135, 156] on div "M E RENDERING INV- 038 038" at bounding box center [86, 157] width 123 height 10
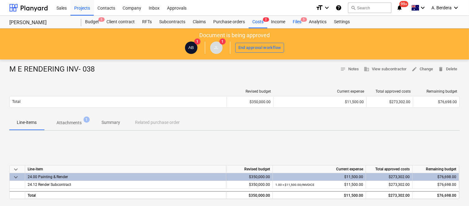
click at [301, 22] on div "Files 5" at bounding box center [297, 22] width 16 height 12
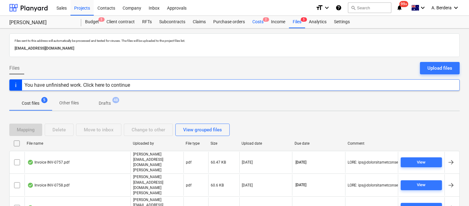
click at [258, 24] on div "Costs 2" at bounding box center [258, 22] width 19 height 12
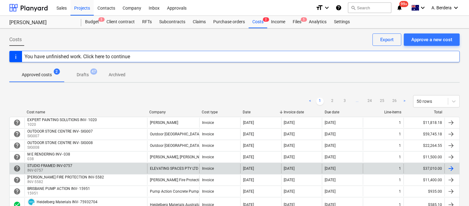
click at [115, 168] on div "STUDIO FRAMED INV-0757 INV-0757" at bounding box center [86, 169] width 123 height 10
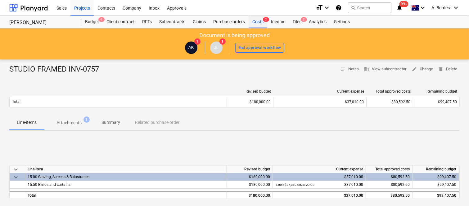
click at [258, 23] on div "Costs 2" at bounding box center [258, 22] width 19 height 12
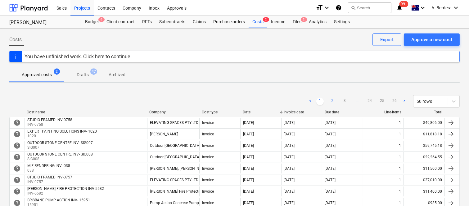
click at [333, 101] on link "2" at bounding box center [332, 101] width 7 height 7
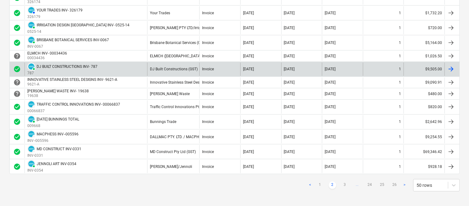
scroll to position [598, 0]
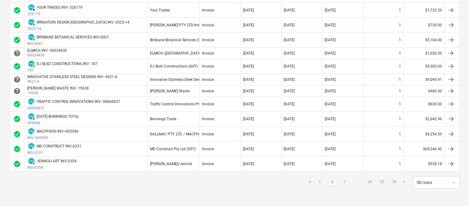
click at [342, 181] on link "3" at bounding box center [344, 182] width 7 height 7
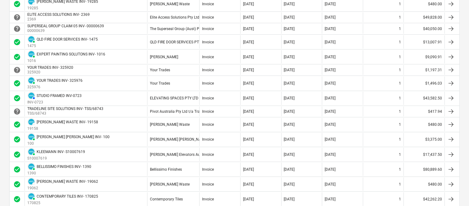
scroll to position [646, 0]
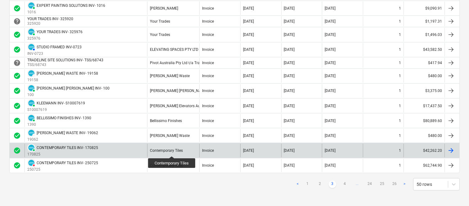
click at [172, 151] on div "Contemporary Tiles" at bounding box center [166, 151] width 33 height 4
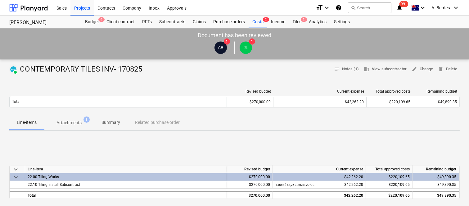
click at [115, 123] on p "Summary" at bounding box center [111, 123] width 19 height 7
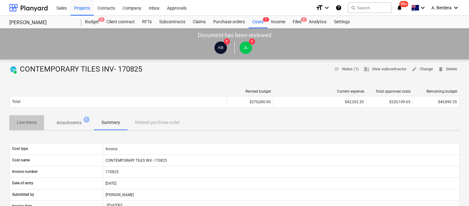
click at [20, 124] on p "Line-items" at bounding box center [27, 123] width 20 height 7
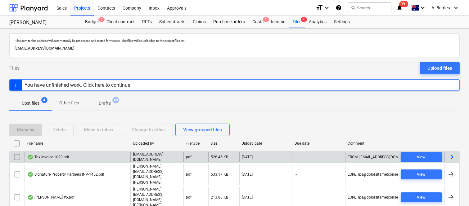
click at [107, 155] on div "Tax Invoice-1020.pdf" at bounding box center [78, 157] width 106 height 11
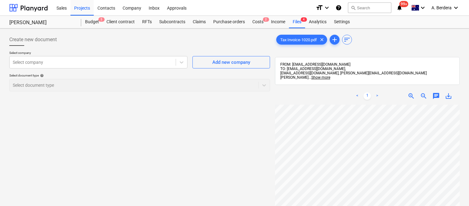
scroll to position [0, 95]
click at [268, 147] on div "Create new document Select company Select company Add new company Select docume…" at bounding box center [234, 163] width 455 height 265
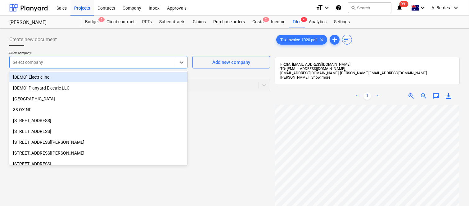
click at [86, 62] on div at bounding box center [93, 62] width 160 height 6
type input "E"
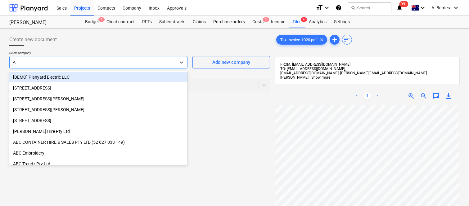
type input "AH"
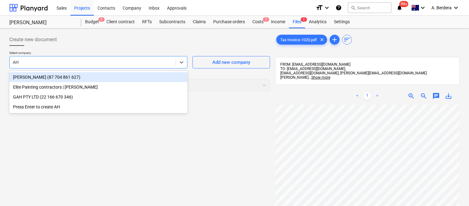
click at [95, 74] on div "[PERSON_NAME] (87 704 861 627)" at bounding box center [98, 77] width 178 height 10
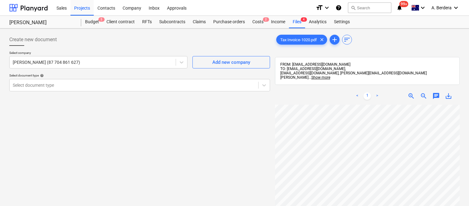
scroll to position [20, 6]
click at [118, 80] on div "Select document type" at bounding box center [139, 85] width 261 height 12
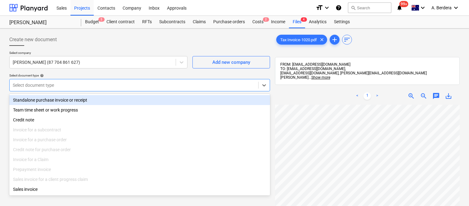
click at [130, 101] on div "Standalone purchase invoice or receipt" at bounding box center [139, 100] width 261 height 10
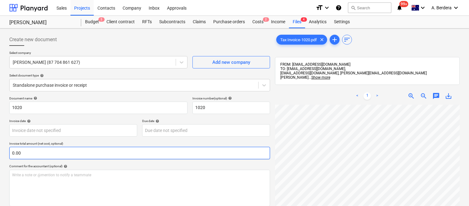
scroll to position [47, 21]
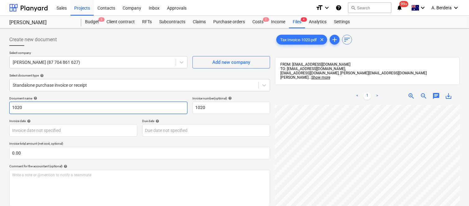
click at [11, 106] on input "1020" at bounding box center [98, 108] width 178 height 12
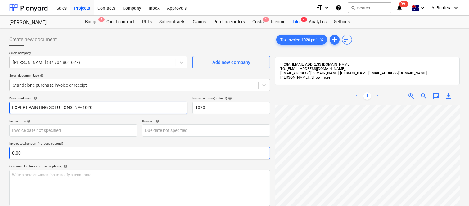
type input "EXPERT PAINTING SOLUTIONS INV- 1020"
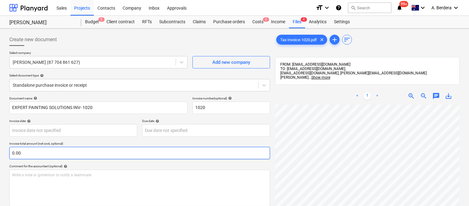
scroll to position [66, 95]
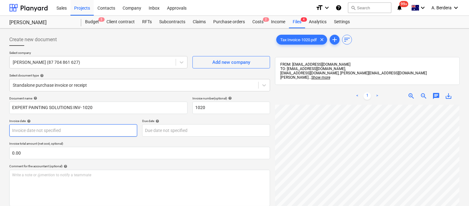
click at [58, 133] on body "Sales Projects Contacts Company Inbox Approvals format_size keyboard_arrow_down…" at bounding box center [234, 103] width 469 height 206
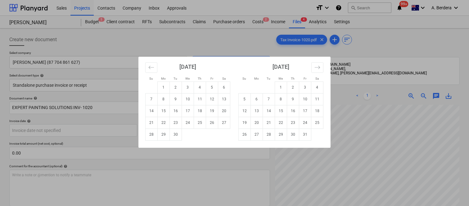
click at [209, 123] on td "26" at bounding box center [212, 123] width 12 height 12
type input "[DATE]"
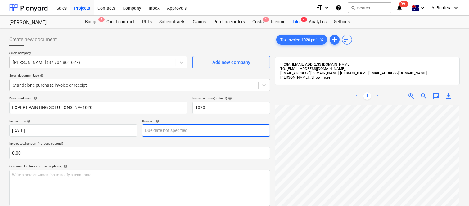
click at [201, 129] on body "Sales Projects Contacts Company Inbox Approvals format_size keyboard_arrow_down…" at bounding box center [234, 103] width 469 height 206
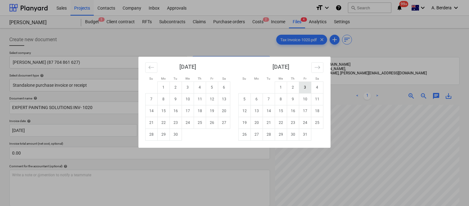
click at [309, 88] on td "3" at bounding box center [305, 88] width 12 height 12
type input "03 Oct 2025"
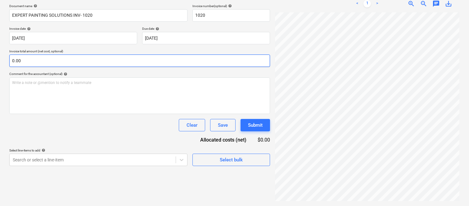
scroll to position [207, 95]
click at [123, 60] on input "text" at bounding box center [139, 61] width 261 height 12
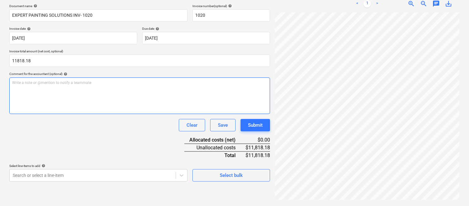
type input "11,818.18"
click at [113, 109] on div "Write a note or @mention to notify a teammate [PERSON_NAME]" at bounding box center [139, 96] width 261 height 37
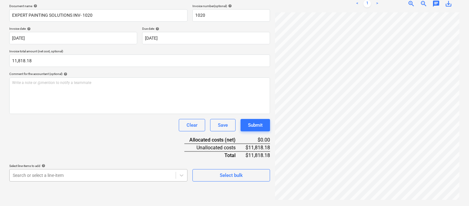
click at [106, 114] on body "Sales Projects Contacts Company Inbox Approvals format_size keyboard_arrow_down…" at bounding box center [234, 10] width 469 height 206
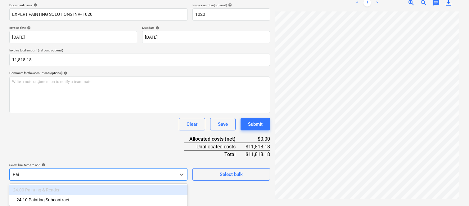
scroll to position [93, 0]
type input "Painti"
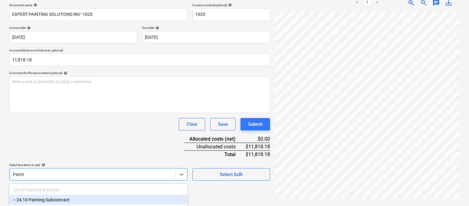
click at [115, 197] on div "-- 24.10 Painting Subcontract" at bounding box center [98, 200] width 178 height 10
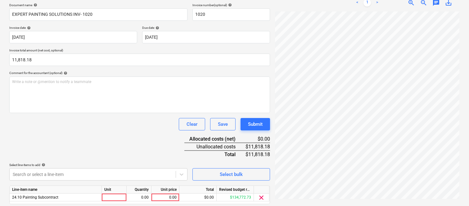
click at [106, 131] on div "Document name help EXPERT PAINTING SOLUTIONS INV- 1020 Invoice number (optional…" at bounding box center [139, 112] width 261 height 219
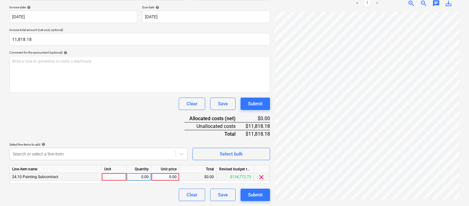
click at [116, 178] on div at bounding box center [114, 178] width 25 height 8
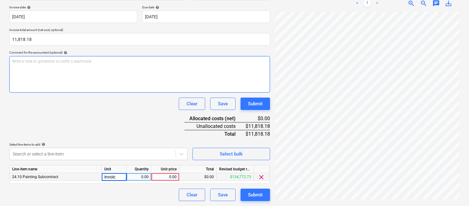
type input "invoice"
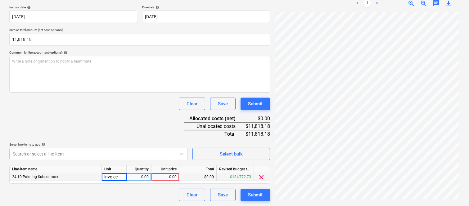
click at [145, 178] on div "0.00" at bounding box center [139, 178] width 20 height 8
type input "1"
click at [166, 179] on div "0.00" at bounding box center [165, 178] width 23 height 8
type input "11818.18"
click at [165, 195] on div "Clear Save Submit" at bounding box center [139, 195] width 261 height 12
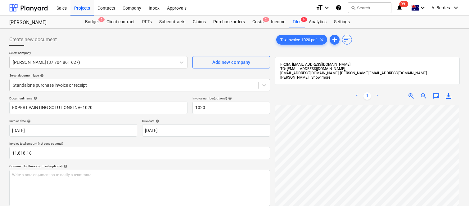
scroll to position [46, 29]
click at [160, 83] on div at bounding box center [134, 85] width 242 height 6
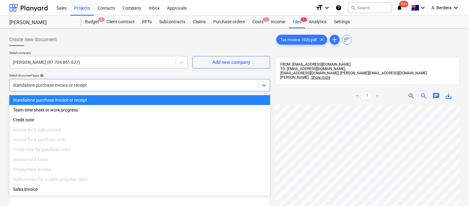
click at [175, 101] on div "Standalone purchase invoice or receipt" at bounding box center [139, 100] width 261 height 10
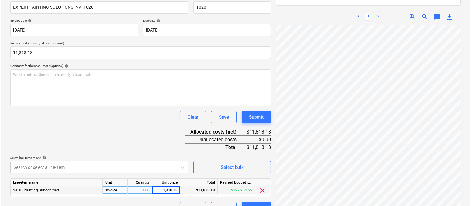
scroll to position [114, 0]
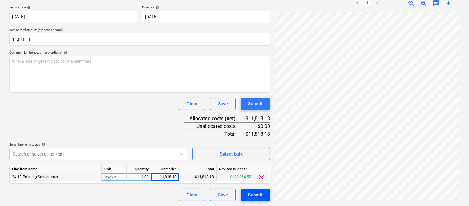
click at [251, 194] on div "Submit" at bounding box center [255, 195] width 15 height 8
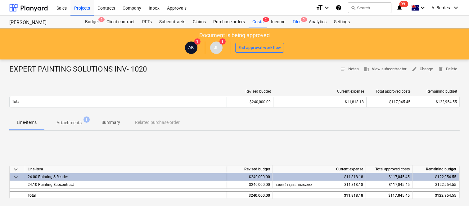
click at [297, 21] on div "Files 5" at bounding box center [297, 22] width 16 height 12
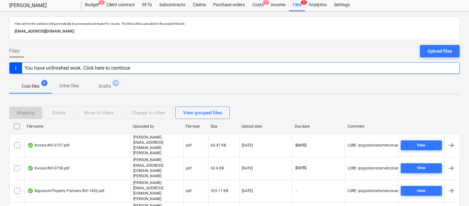
scroll to position [25, 0]
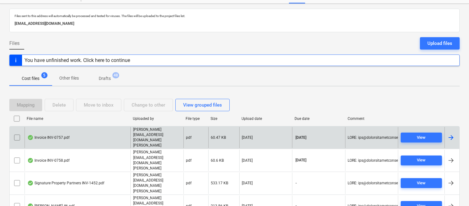
click at [103, 135] on div "Invoice INV-0757.pdf" at bounding box center [78, 137] width 106 height 21
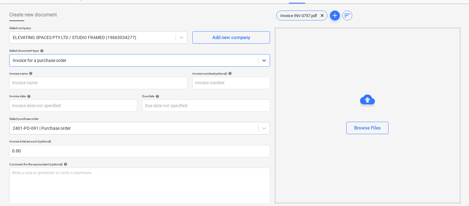
type input "INV-0757"
type input "[DATE]"
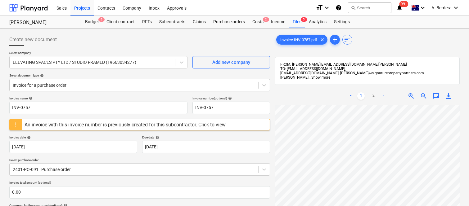
click at [188, 126] on div "An invoice with this invoice number is previously created for this subcontracto…" at bounding box center [126, 125] width 202 height 6
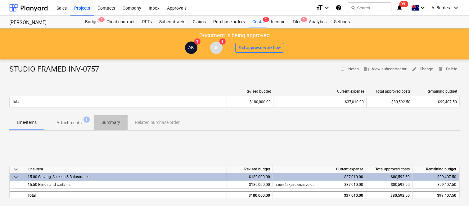
click at [103, 124] on p "Summary" at bounding box center [111, 123] width 19 height 7
click at [300, 22] on div "Files 5" at bounding box center [297, 22] width 16 height 12
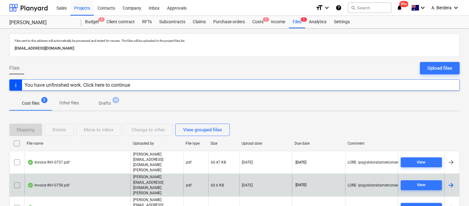
click at [115, 175] on div "Invoice INV-0758.pdf" at bounding box center [78, 185] width 106 height 21
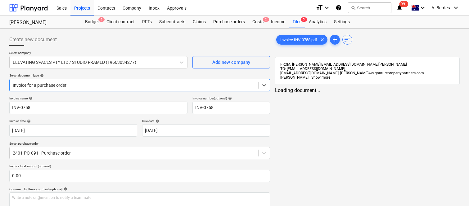
type input "INV-0758"
type input "[DATE]"
click at [125, 84] on div at bounding box center [134, 85] width 242 height 6
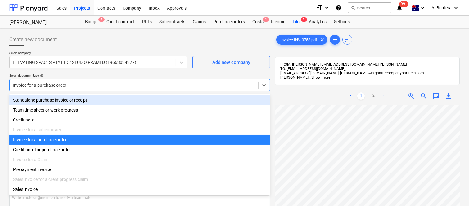
click at [95, 102] on div "Standalone purchase invoice or receipt" at bounding box center [139, 100] width 261 height 10
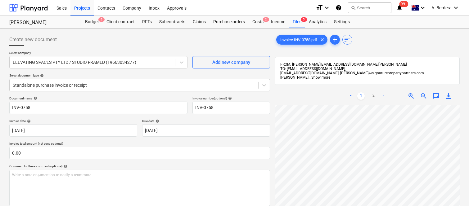
scroll to position [6, 95]
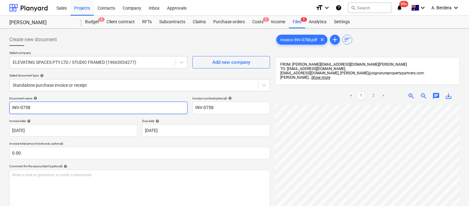
click at [11, 109] on input "INV-0758" at bounding box center [98, 108] width 178 height 12
type input "STUDIO FRAMED INV-0758"
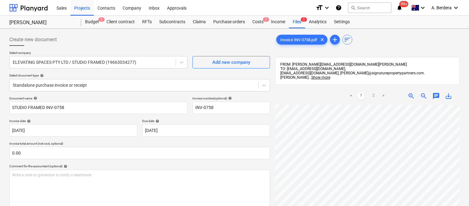
scroll to position [204, 9]
click at [462, 176] on div "Invoice INV-0758.pdf clear add sort FROM: joe@signaturepropertypartners.com.au …" at bounding box center [368, 163] width 190 height 265
click at [214, 129] on body "Sales Projects Contacts Company Inbox Approvals format_size keyboard_arrow_down…" at bounding box center [234, 103] width 469 height 206
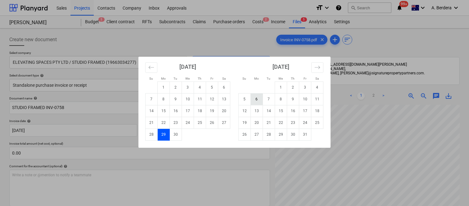
click at [261, 101] on td "6" at bounding box center [257, 99] width 12 height 12
type input "[DATE]"
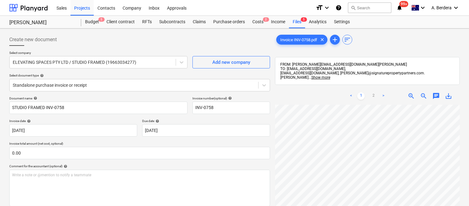
scroll to position [196, 95]
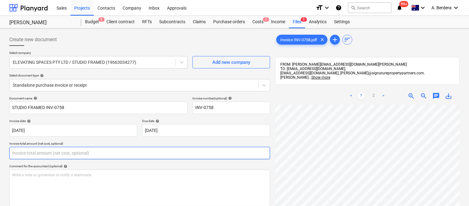
click at [92, 151] on input "text" at bounding box center [139, 153] width 261 height 12
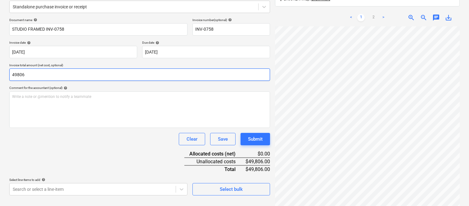
scroll to position [88, 0]
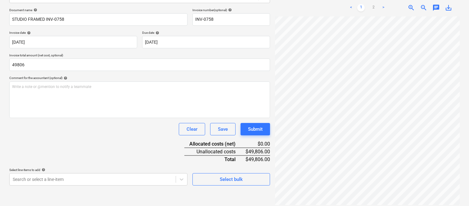
type input "49,806.00"
click at [93, 150] on div "Document name help STUDIO FRAMED INV-0758 Invoice number (optional) help INV-07…" at bounding box center [139, 97] width 261 height 178
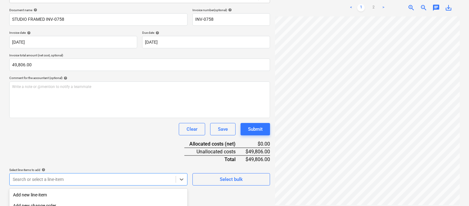
click at [112, 118] on body "Sales Projects Contacts Company Inbox Approvals format_size keyboard_arrow_down…" at bounding box center [234, 15] width 469 height 206
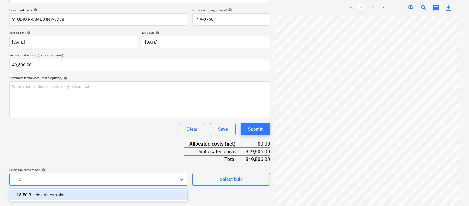
type input "15.50"
click at [102, 191] on div "-- 15.50 Blinds and curtains" at bounding box center [98, 195] width 178 height 10
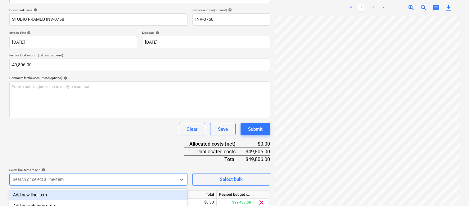
click at [101, 144] on div "Document name help STUDIO FRAMED INV-0758 Invoice number (optional) help INV-07…" at bounding box center [139, 117] width 261 height 219
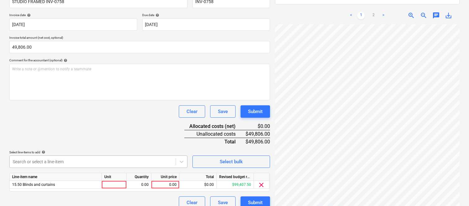
scroll to position [114, 0]
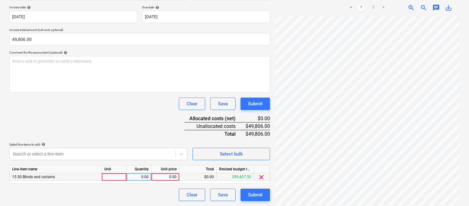
click at [122, 178] on div at bounding box center [114, 178] width 25 height 8
type input "INVOICE"
click at [134, 179] on div "0.00" at bounding box center [139, 178] width 20 height 8
type input "1"
click at [161, 175] on div "0.00" at bounding box center [165, 178] width 23 height 8
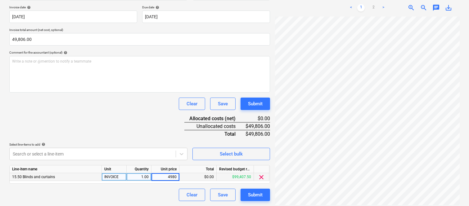
type input "49806"
click at [158, 190] on div "Clear Save Submit" at bounding box center [139, 195] width 261 height 12
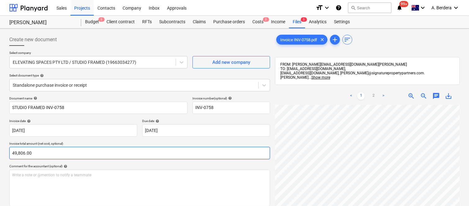
scroll to position [0, 95]
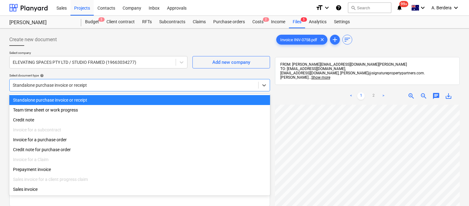
click at [175, 83] on div at bounding box center [134, 85] width 242 height 6
drag, startPoint x: 183, startPoint y: 99, endPoint x: 179, endPoint y: 99, distance: 3.7
click at [183, 99] on div "Standalone purchase invoice or receipt" at bounding box center [139, 100] width 261 height 10
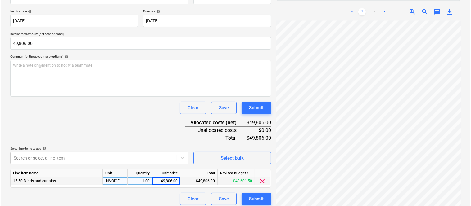
scroll to position [114, 0]
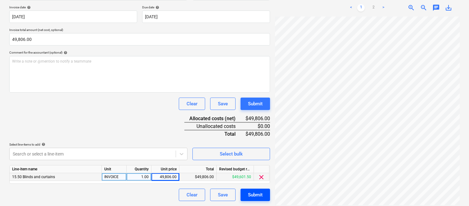
click at [255, 199] on div "Submit" at bounding box center [255, 195] width 15 height 8
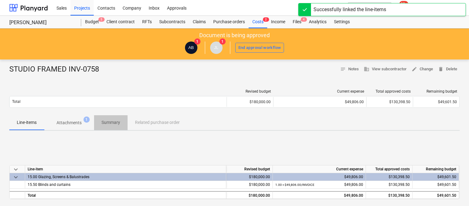
click at [112, 123] on p "Summary" at bounding box center [111, 123] width 19 height 7
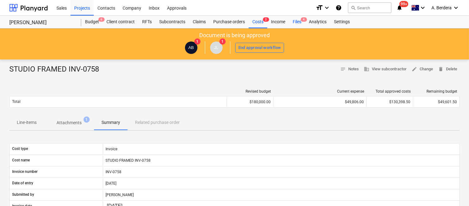
click at [296, 21] on div "Files 4" at bounding box center [297, 22] width 16 height 12
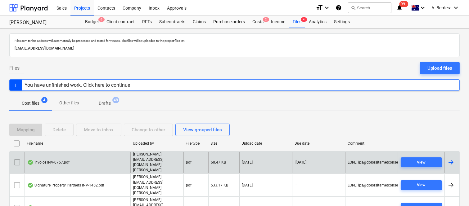
click at [199, 161] on div "pdf" at bounding box center [195, 162] width 25 height 21
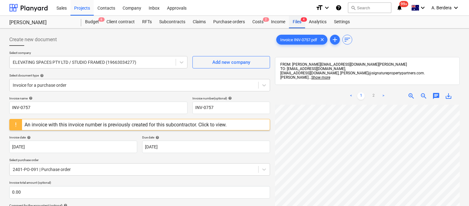
click at [302, 20] on span "4" at bounding box center [304, 19] width 6 height 4
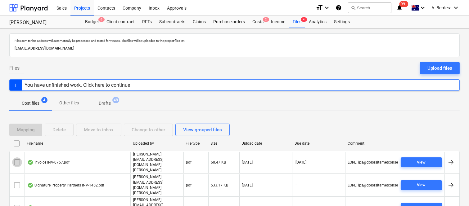
click at [19, 159] on input "checkbox" at bounding box center [17, 163] width 10 height 10
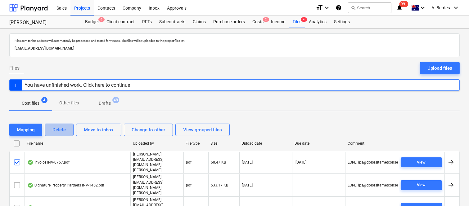
click at [62, 132] on div "Delete" at bounding box center [58, 130] width 13 height 8
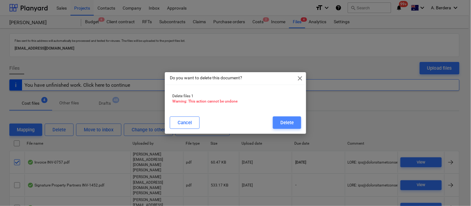
click at [281, 121] on div "Delete" at bounding box center [286, 123] width 13 height 8
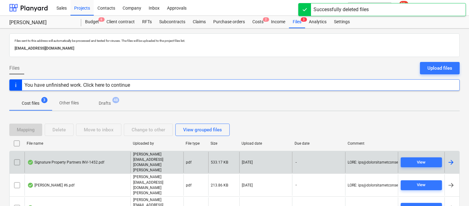
click at [97, 167] on div "Signature Property Partners INV-1452.pdf" at bounding box center [78, 162] width 106 height 21
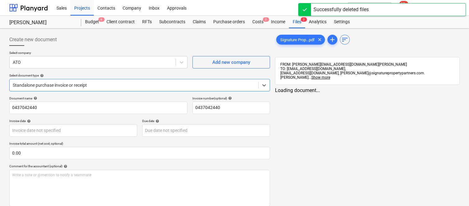
type input "0437042440"
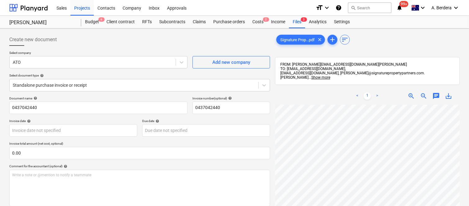
scroll to position [18, 44]
click at [424, 95] on span "zoom_out" at bounding box center [423, 96] width 7 height 7
click at [425, 93] on span "zoom_out" at bounding box center [423, 96] width 7 height 7
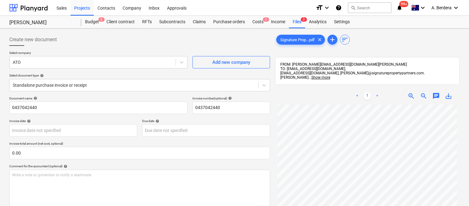
click at [425, 93] on span "zoom_out" at bounding box center [423, 96] width 7 height 7
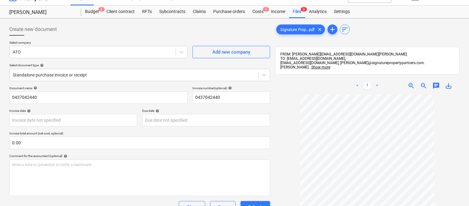
scroll to position [0, 0]
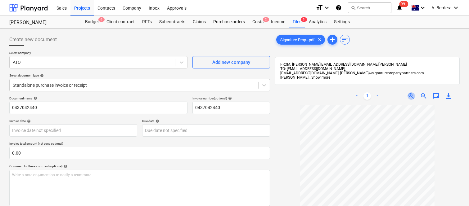
click at [413, 93] on span "zoom_in" at bounding box center [411, 96] width 7 height 7
click at [295, 20] on div "Files 3" at bounding box center [297, 22] width 16 height 12
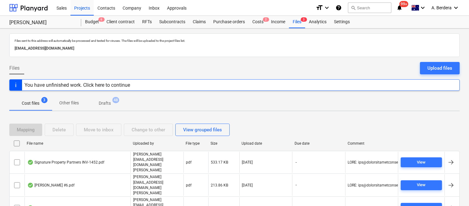
scroll to position [13, 0]
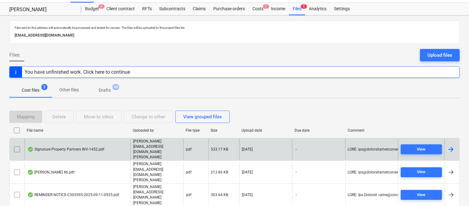
click at [18, 148] on input "checkbox" at bounding box center [17, 150] width 10 height 10
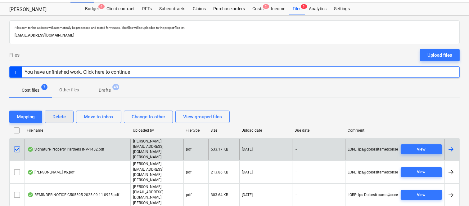
click at [56, 120] on div "Delete" at bounding box center [58, 117] width 13 height 8
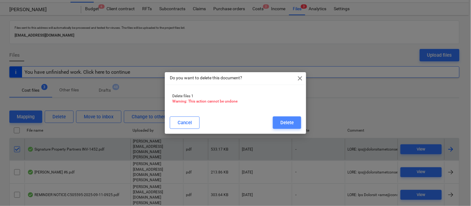
click at [298, 120] on button "Delete" at bounding box center [287, 123] width 28 height 12
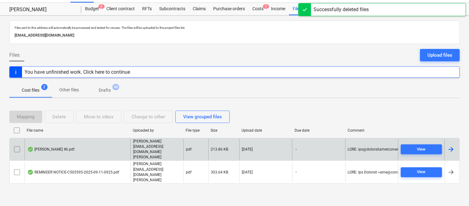
click at [104, 151] on div "[PERSON_NAME] #6.pdf" at bounding box center [78, 149] width 106 height 21
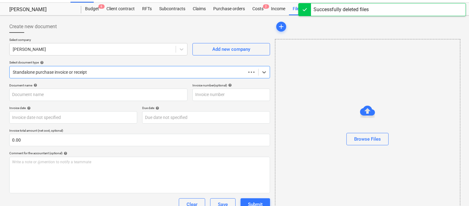
type input "[PERSON_NAME] #6.pdf"
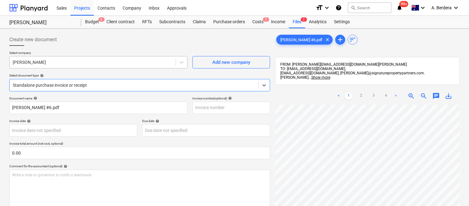
click at [74, 62] on div at bounding box center [93, 62] width 160 height 6
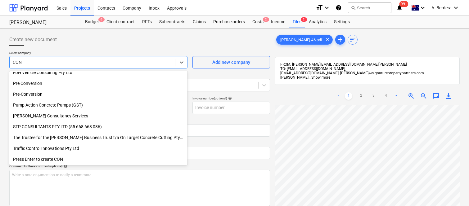
scroll to position [341, 0]
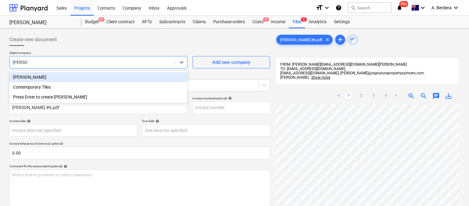
type input "CONTEM"
click at [75, 73] on div "Contemporary Tiles" at bounding box center [98, 77] width 178 height 10
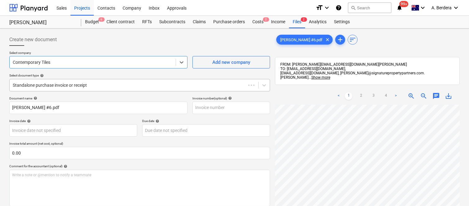
click at [82, 84] on div at bounding box center [128, 85] width 230 height 6
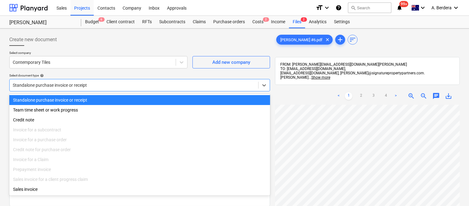
click at [97, 97] on div "Standalone purchase invoice or receipt" at bounding box center [139, 100] width 261 height 10
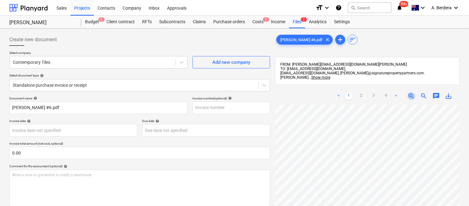
click at [411, 93] on span "zoom_in" at bounding box center [411, 96] width 7 height 7
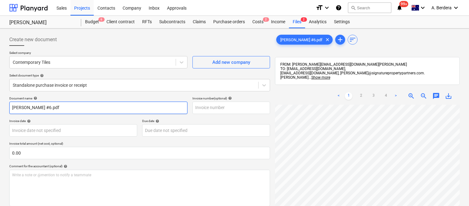
click at [90, 105] on input "[PERSON_NAME] #6.pdf" at bounding box center [98, 108] width 178 height 12
drag, startPoint x: 69, startPoint y: 108, endPoint x: 101, endPoint y: 109, distance: 32.6
click at [101, 109] on input "CONTEMPORARY TILES INV- 230925" at bounding box center [98, 108] width 178 height 12
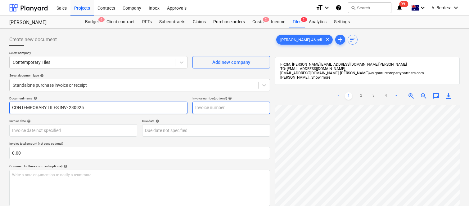
type input "CONTEMPORARY TILES INV- 230925"
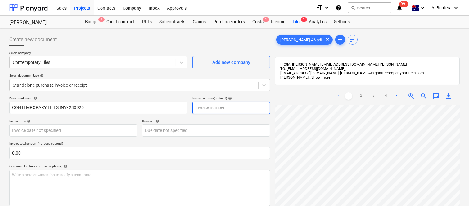
click at [210, 107] on input "text" at bounding box center [231, 108] width 78 height 12
paste input "230925"
type input "230925"
click at [177, 95] on div "Select company Contemporary Tiles Add new company Select document type help Sta…" at bounding box center [139, 74] width 261 height 46
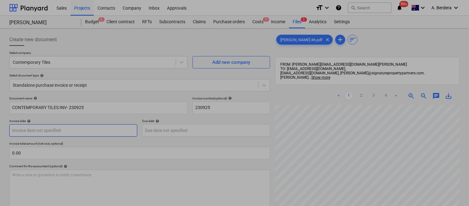
click at [94, 128] on body "Sales Projects Contacts Company Inbox Approvals format_size keyboard_arrow_down…" at bounding box center [234, 103] width 469 height 206
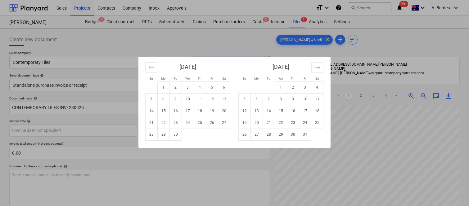
click at [325, 159] on div "Su Mo Tu We Th Fr Sa Su Mo Tu We Th Fr Sa August 2025 1 2 3 4 5 6 7 8 9 10 11 1…" at bounding box center [234, 103] width 469 height 206
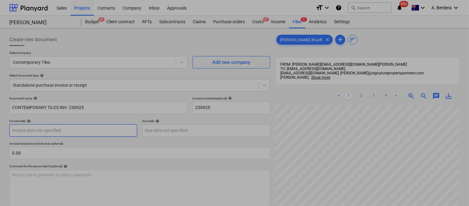
click at [109, 130] on body "Sales Projects Contacts Company Inbox Approvals format_size keyboard_arrow_down…" at bounding box center [234, 103] width 469 height 206
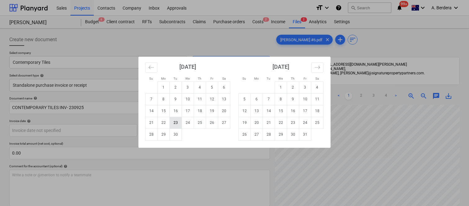
click at [176, 124] on td "23" at bounding box center [176, 123] width 12 height 12
type input "[DATE]"
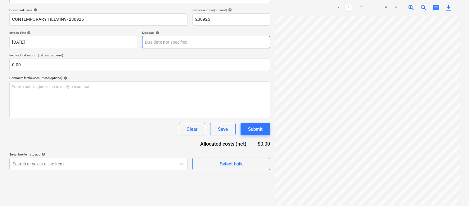
scroll to position [143, 54]
click at [182, 41] on body "Sales Projects Contacts Company Inbox Approvals format_size keyboard_arrow_down…" at bounding box center [234, 15] width 469 height 206
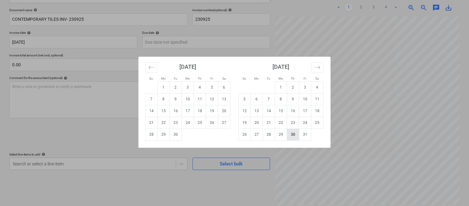
click at [290, 134] on td "30" at bounding box center [293, 135] width 12 height 12
type input "[DATE]"
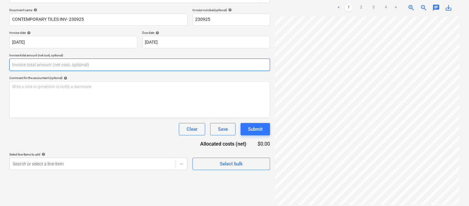
click at [48, 61] on input "text" at bounding box center [139, 65] width 261 height 12
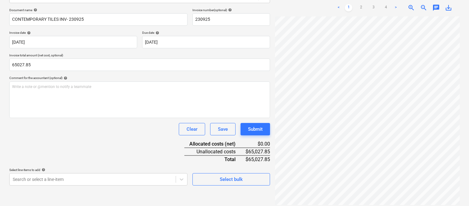
type input "65,027.85"
click at [72, 128] on div "Clear Save Submit" at bounding box center [139, 129] width 261 height 12
click at [82, 118] on body "Sales Projects Contacts Company Inbox Approvals format_size keyboard_arrow_down…" at bounding box center [234, 15] width 469 height 206
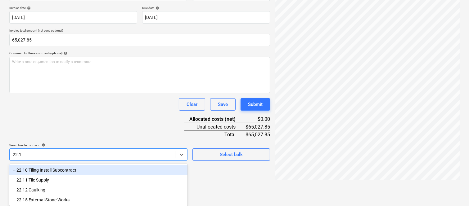
type input "22.10"
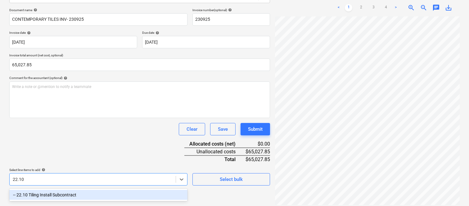
drag, startPoint x: 81, startPoint y: 192, endPoint x: 75, endPoint y: 150, distance: 43.3
click at [81, 193] on div "-- 22.10 Tiling Install Subcontract" at bounding box center [98, 195] width 178 height 10
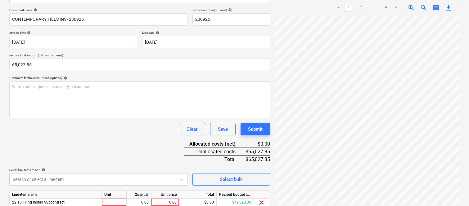
click at [75, 150] on div "Document name help CONTEMPORARY TILES INV- 230925 Invoice number (optional) hel…" at bounding box center [139, 117] width 261 height 219
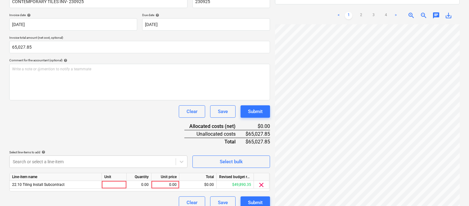
scroll to position [114, 0]
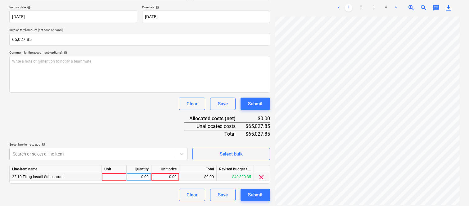
click at [106, 177] on div at bounding box center [114, 178] width 25 height 8
type input "INVOICE"
click at [143, 177] on div "0.00" at bounding box center [139, 178] width 20 height 8
type input "1"
click at [166, 175] on div "0.00" at bounding box center [165, 178] width 23 height 8
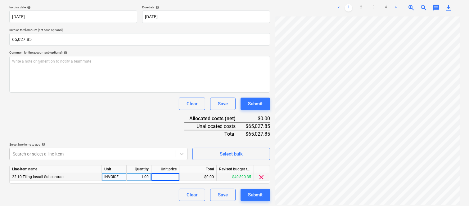
click at [162, 179] on input at bounding box center [165, 177] width 28 height 7
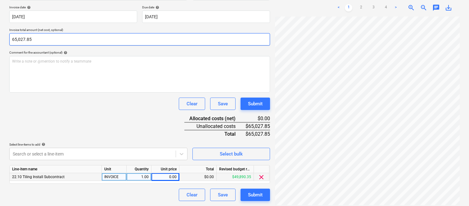
drag, startPoint x: 12, startPoint y: 39, endPoint x: 37, endPoint y: 38, distance: 24.2
click at [47, 36] on input "65,027.85" at bounding box center [139, 39] width 261 height 12
drag, startPoint x: 12, startPoint y: 38, endPoint x: 42, endPoint y: 41, distance: 30.0
click at [42, 41] on input "65027.85" at bounding box center [139, 39] width 261 height 12
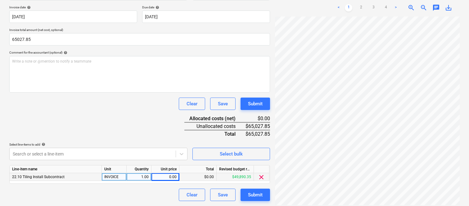
type input "65,027.85"
click at [165, 179] on div "0.00" at bounding box center [165, 178] width 23 height 8
type input "65027.85"
click at [162, 195] on div "Clear Save Submit" at bounding box center [139, 195] width 261 height 12
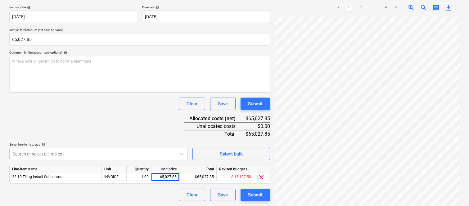
click at [362, 4] on link "2" at bounding box center [360, 7] width 7 height 7
click at [373, 4] on link "3" at bounding box center [373, 7] width 7 height 7
click at [384, 4] on link "4" at bounding box center [385, 7] width 7 height 7
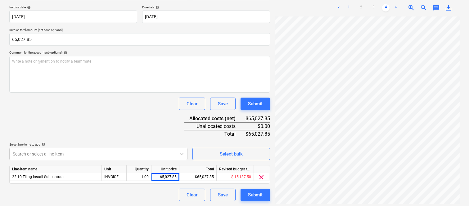
click at [351, 4] on link "1" at bounding box center [348, 7] width 7 height 7
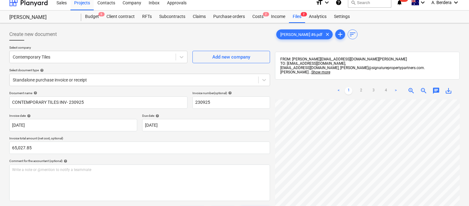
scroll to position [0, 0]
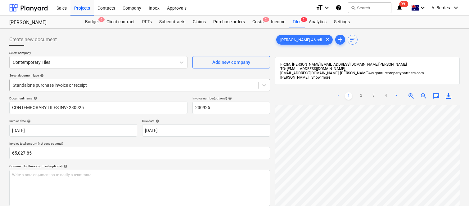
click at [121, 82] on div at bounding box center [134, 85] width 242 height 6
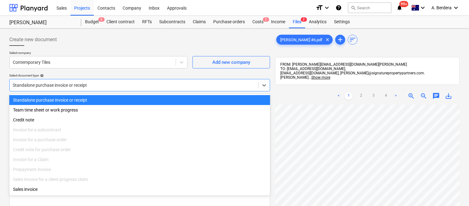
click at [132, 99] on div "Standalone purchase invoice or receipt" at bounding box center [139, 100] width 261 height 10
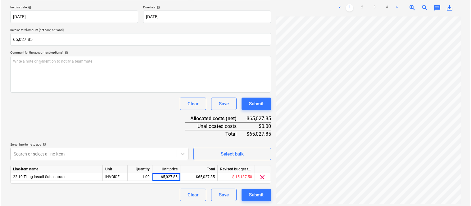
scroll to position [148, 54]
click at [254, 192] on div "Submit" at bounding box center [255, 195] width 15 height 8
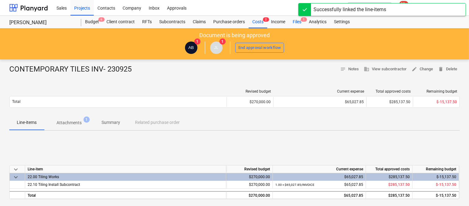
click at [298, 22] on div "Files 1" at bounding box center [297, 22] width 16 height 12
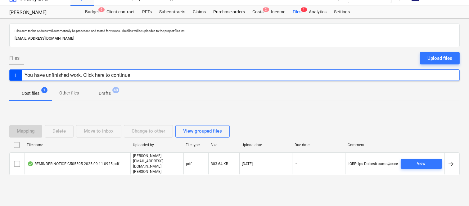
scroll to position [13, 0]
